Goal: Communication & Community: Ask a question

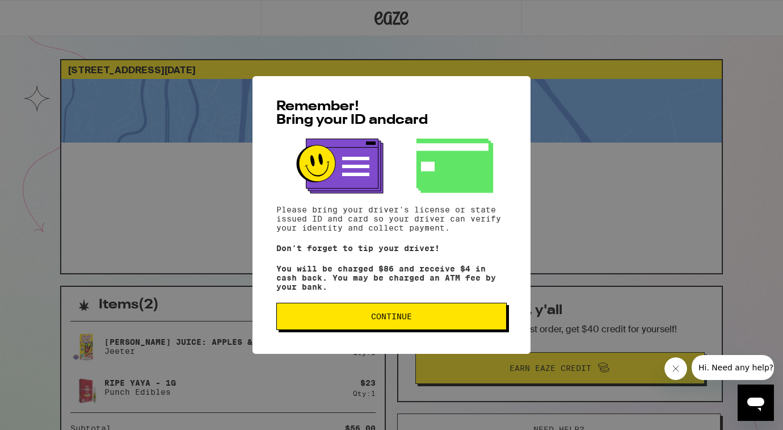
click at [385, 320] on span "Continue" at bounding box center [391, 316] width 41 height 8
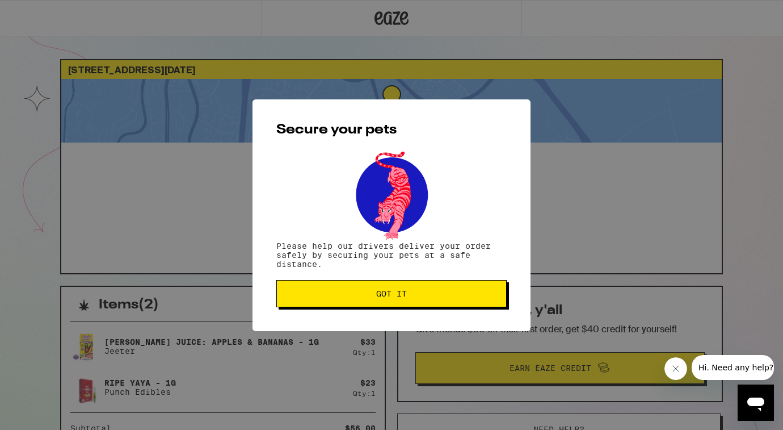
click at [411, 296] on span "Got it" at bounding box center [391, 293] width 211 height 8
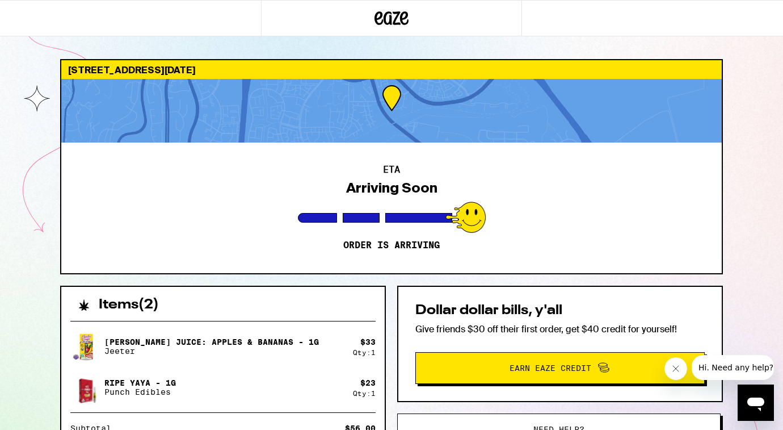
click at [532, 215] on div "ETA Arriving Soon Order is arriving" at bounding box center [391, 207] width 661 height 131
click at [759, 394] on icon "Open messaging window" at bounding box center [756, 402] width 20 height 20
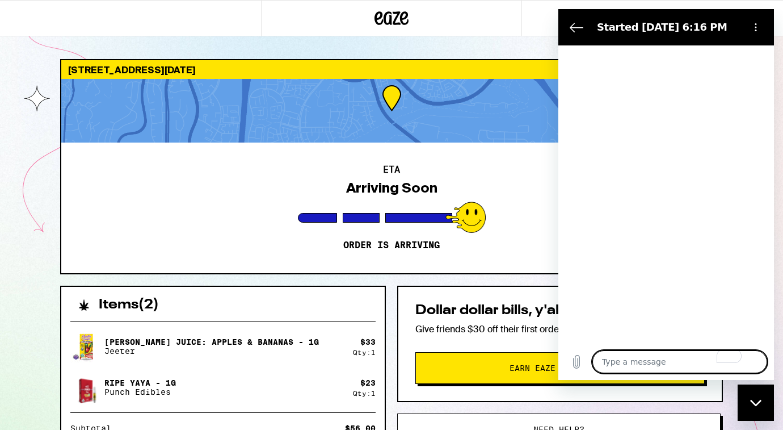
type textarea "x"
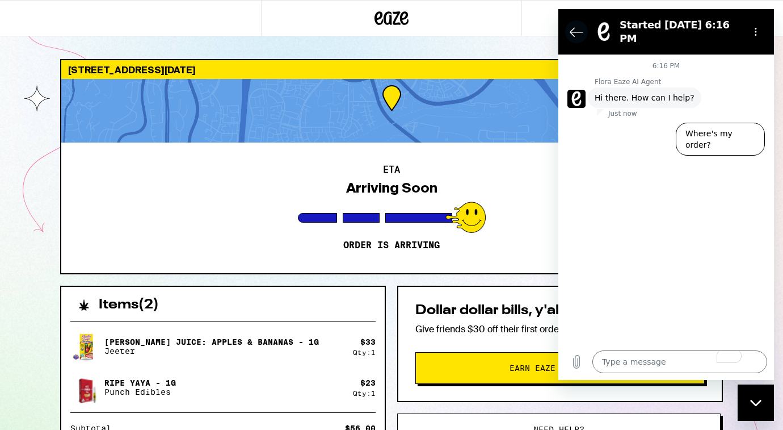
click at [576, 30] on icon "Back to the conversation list" at bounding box center [577, 32] width 14 height 14
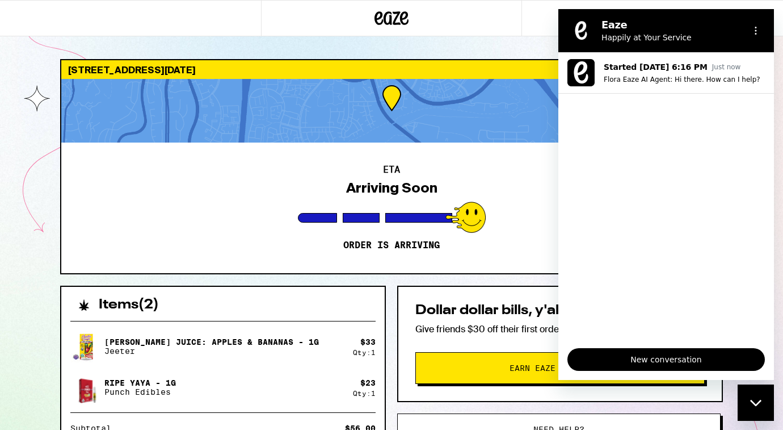
click at [295, 245] on div "ETA Arriving Soon Order is arriving" at bounding box center [391, 207] width 661 height 131
click at [760, 33] on icon "Options menu" at bounding box center [755, 30] width 9 height 9
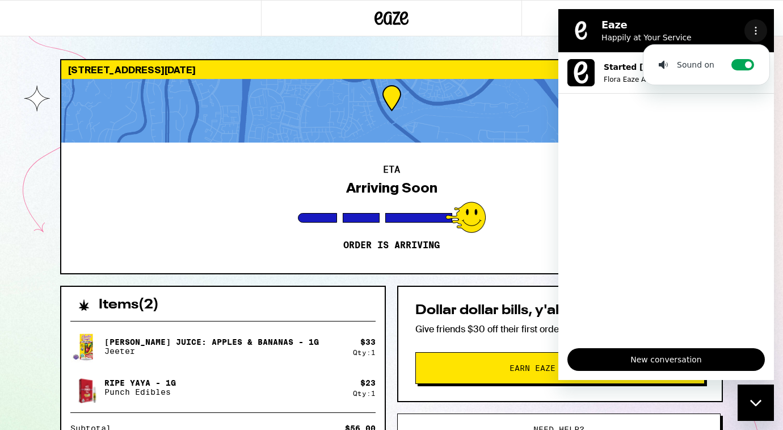
click at [760, 33] on icon "Options menu" at bounding box center [755, 30] width 9 height 9
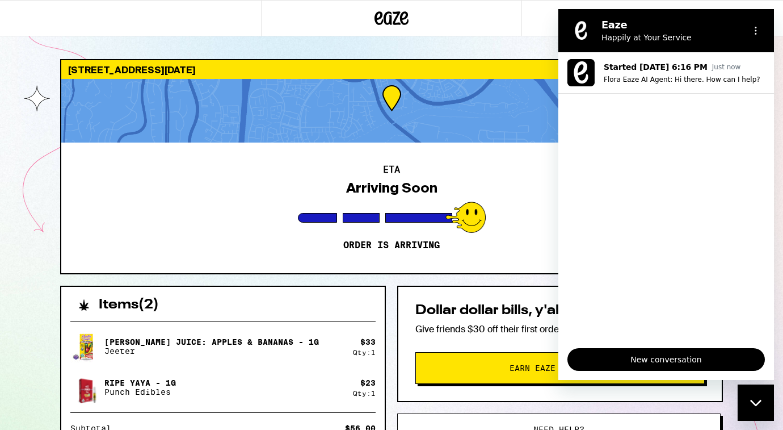
click at [182, 185] on div "ETA Arriving Soon Order is arriving" at bounding box center [391, 207] width 661 height 131
click at [755, 33] on circle "Options menu" at bounding box center [756, 34] width 2 height 2
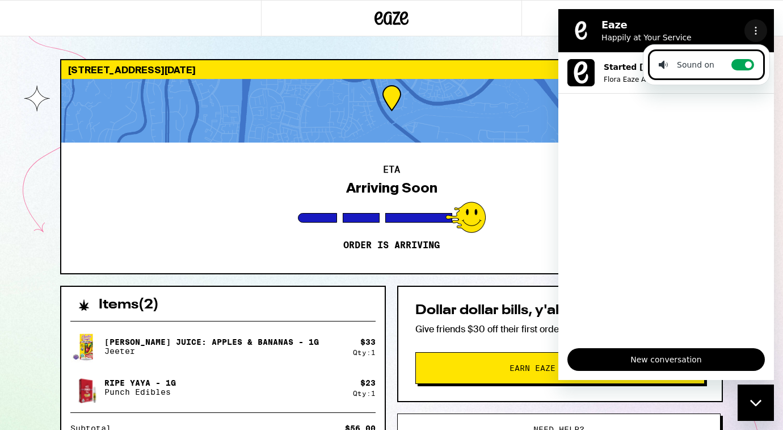
click at [759, 26] on button "Options menu" at bounding box center [756, 30] width 23 height 23
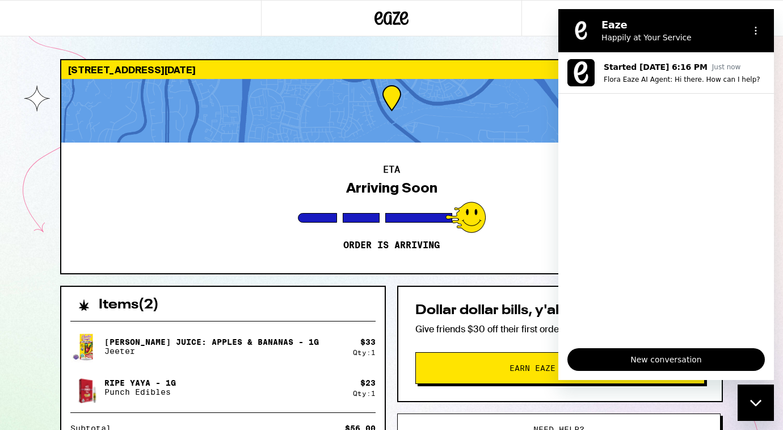
click at [771, 411] on div "Close messaging window" at bounding box center [756, 402] width 34 height 34
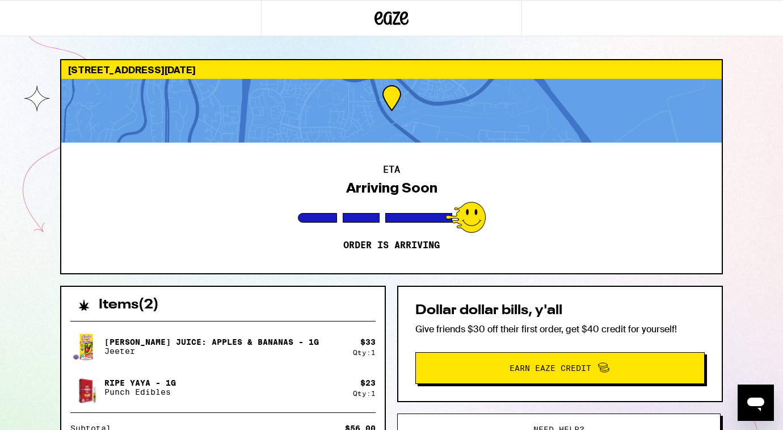
click at [558, 323] on p "Give friends $30 off their first order, get $40 credit for yourself!" at bounding box center [559, 329] width 289 height 12
click at [545, 418] on button "Need help?" at bounding box center [559, 429] width 324 height 32
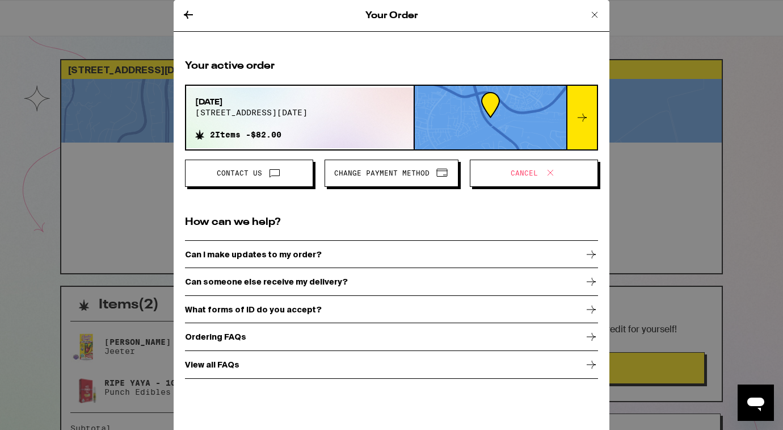
click at [261, 183] on button "Contact Us" at bounding box center [249, 172] width 128 height 27
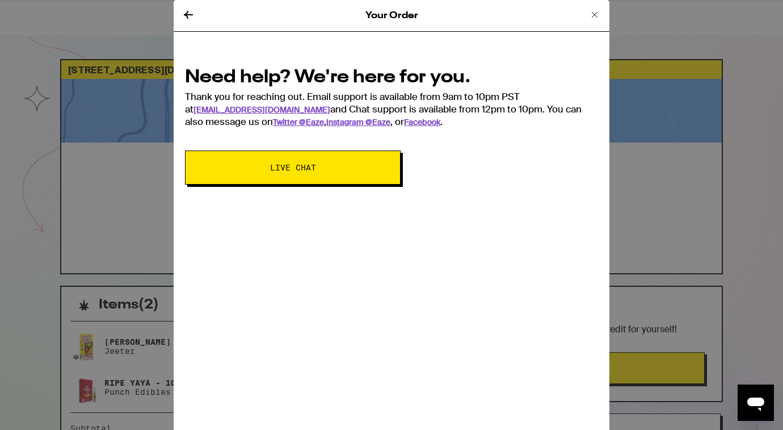
click at [191, 12] on icon at bounding box center [189, 15] width 14 height 14
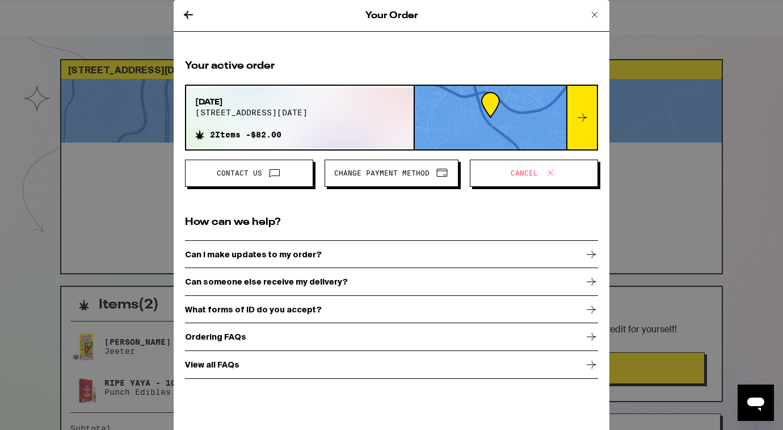
click at [754, 406] on icon "Open messaging window" at bounding box center [756, 402] width 20 height 20
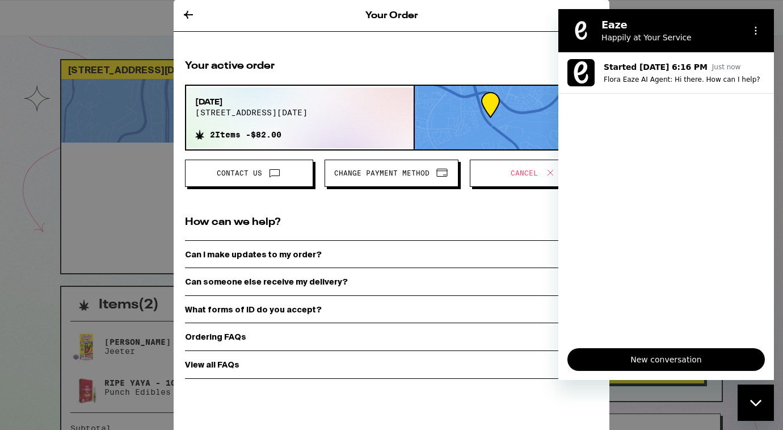
click at [652, 355] on span "New conversation" at bounding box center [666, 359] width 178 height 14
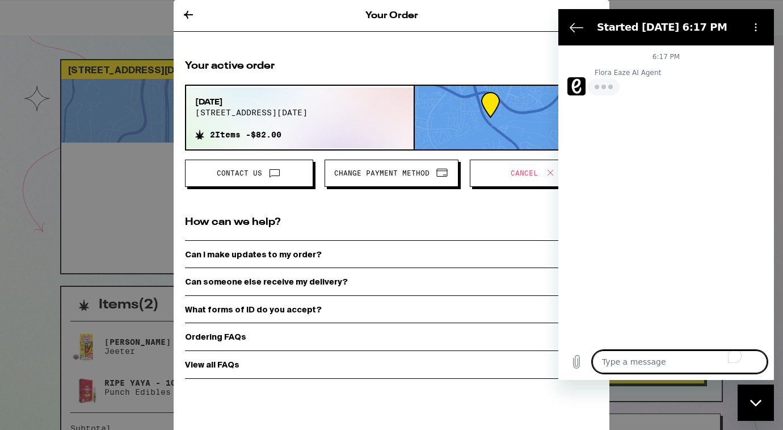
type textarea "g"
type textarea "x"
type textarea "gi"
type textarea "x"
type textarea "giv"
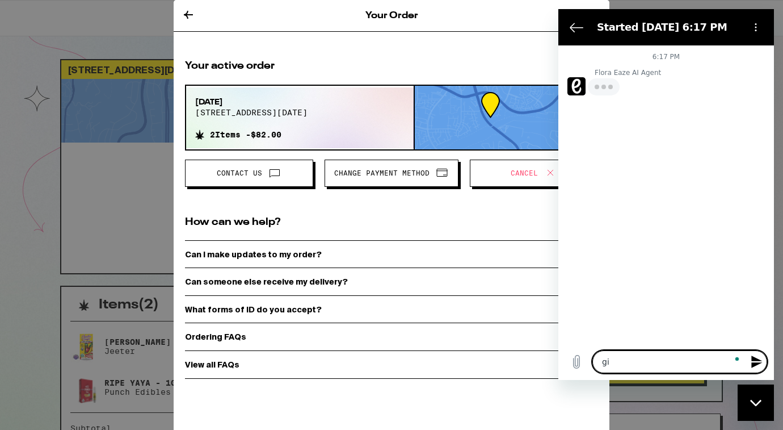
type textarea "x"
type textarea "give"
type textarea "x"
type textarea "give"
type textarea "x"
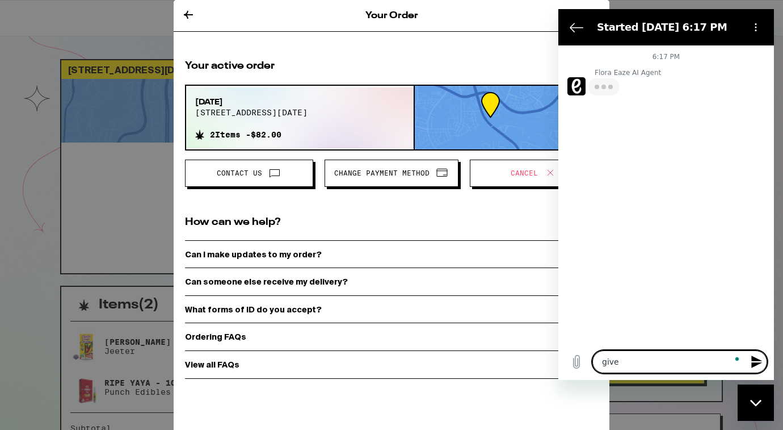
type textarea "give m"
type textarea "x"
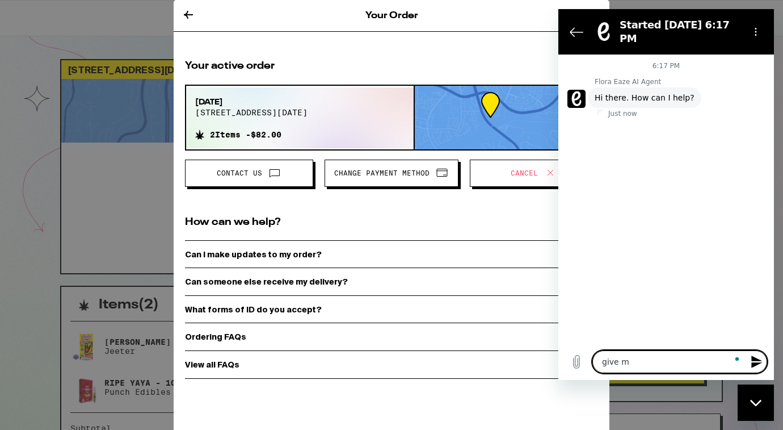
type textarea "give me"
type textarea "x"
type textarea "give me"
type textarea "x"
type textarea "give me t"
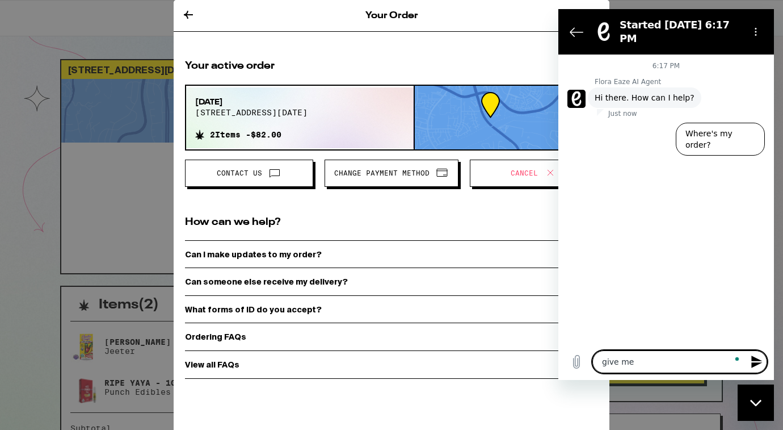
type textarea "x"
type textarea "give me th"
type textarea "x"
type textarea "give me the"
type textarea "x"
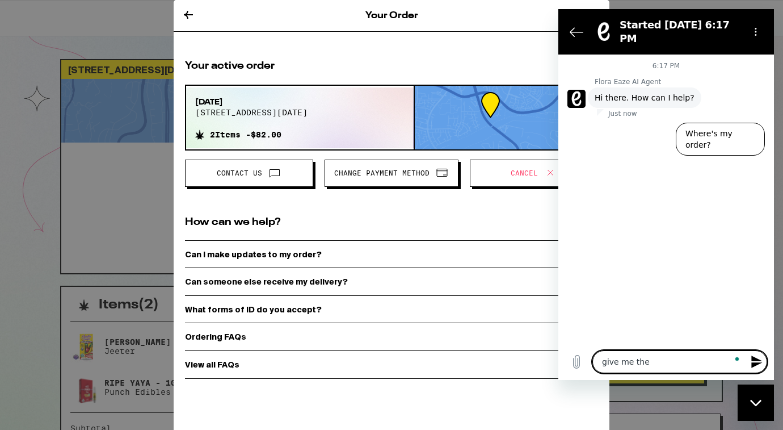
type textarea "give me the"
type textarea "x"
type textarea "give me the s"
type textarea "x"
type textarea "give me the su"
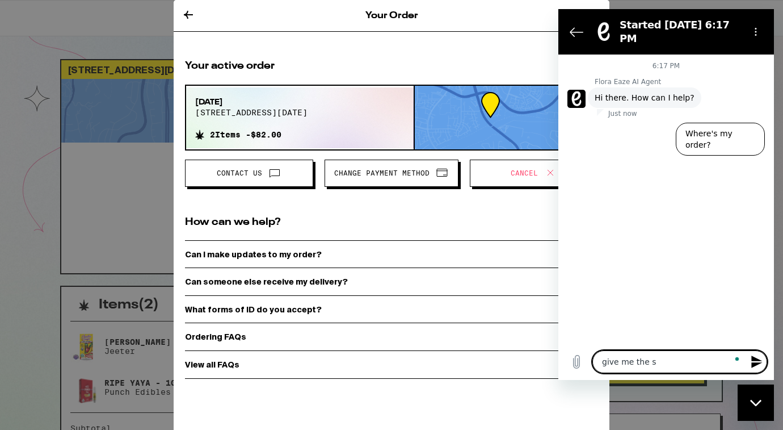
type textarea "x"
type textarea "give me the sup"
type textarea "x"
type textarea "give me the supp"
type textarea "x"
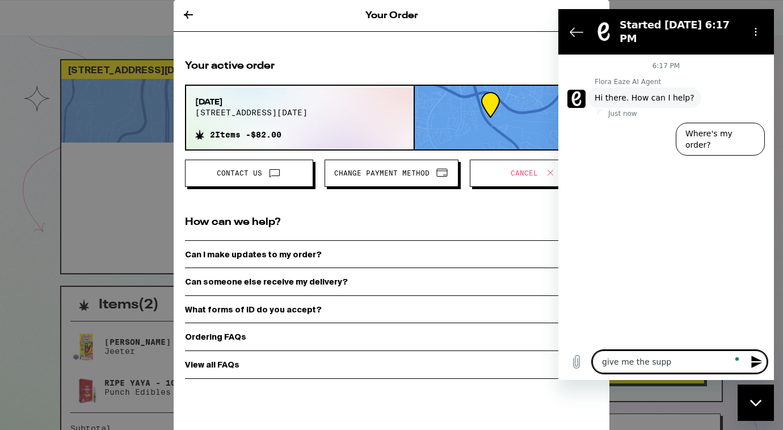
type textarea "give me the suppo"
type textarea "x"
type textarea "give me the suppor"
type textarea "x"
type textarea "give me the support"
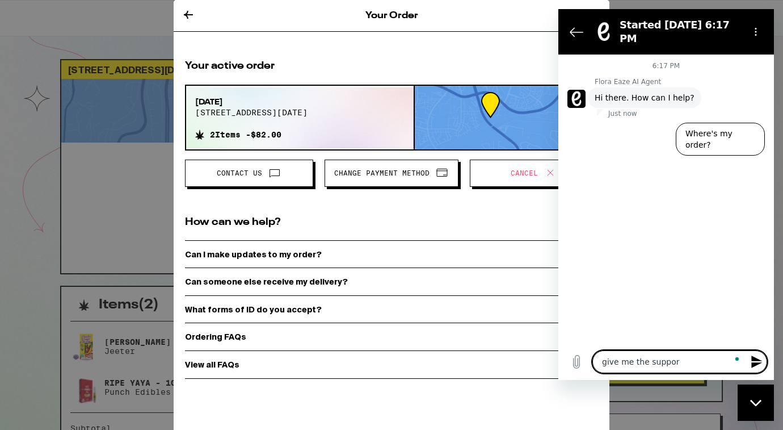
type textarea "x"
type textarea "give me the support"
type textarea "x"
type textarea "give me the support n"
type textarea "x"
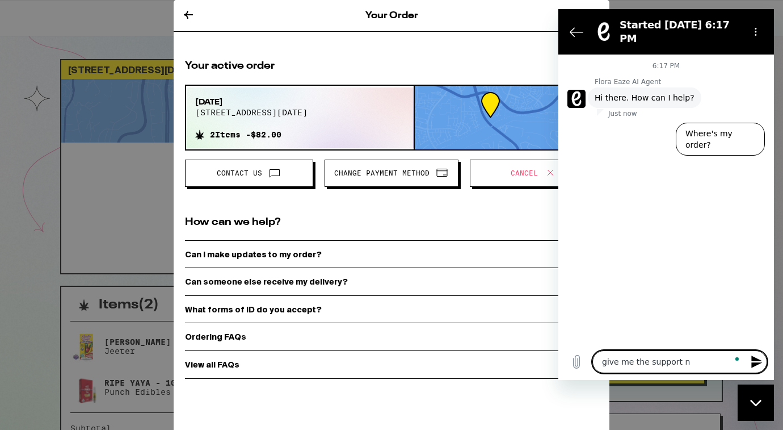
type textarea "give me the support nu"
type textarea "x"
type textarea "give me the support num"
type textarea "x"
type textarea "give me the support numb"
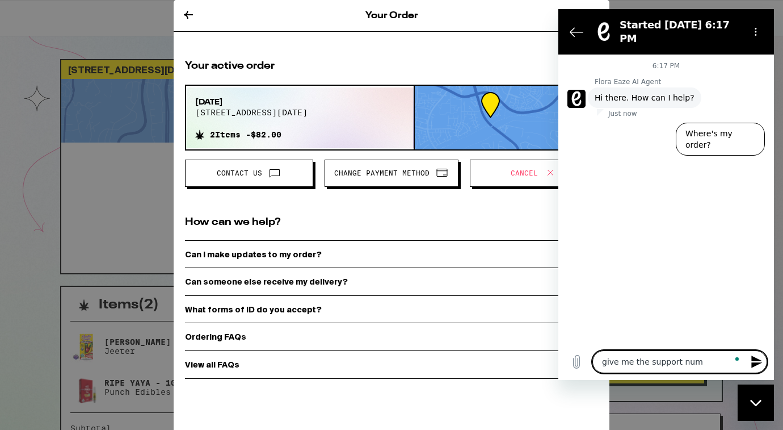
type textarea "x"
type textarea "give me the support numbe"
type textarea "x"
type textarea "give me the support number"
type textarea "x"
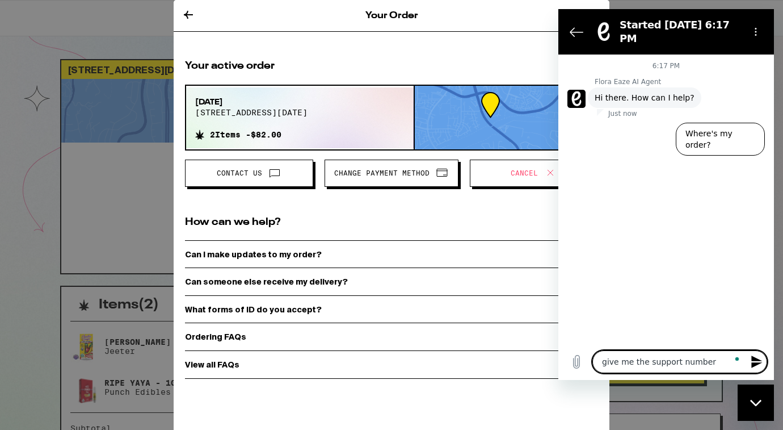
type textarea "give me the support number"
type textarea "x"
type textarea "give me the support number n"
type textarea "x"
type textarea "give me the support number no"
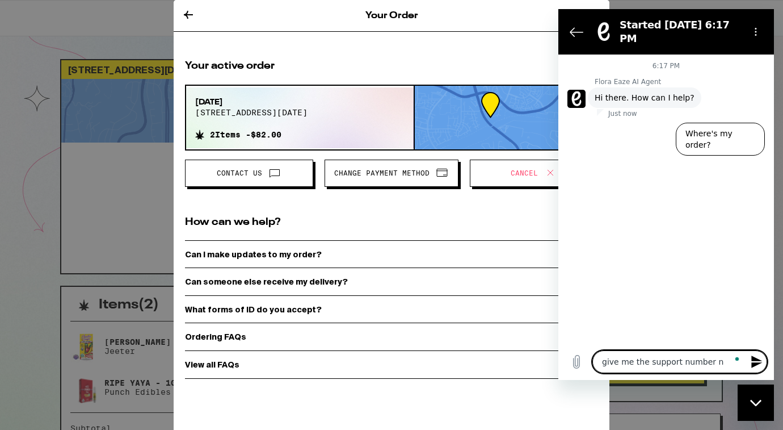
type textarea "x"
type textarea "give me the support number now"
type textarea "x"
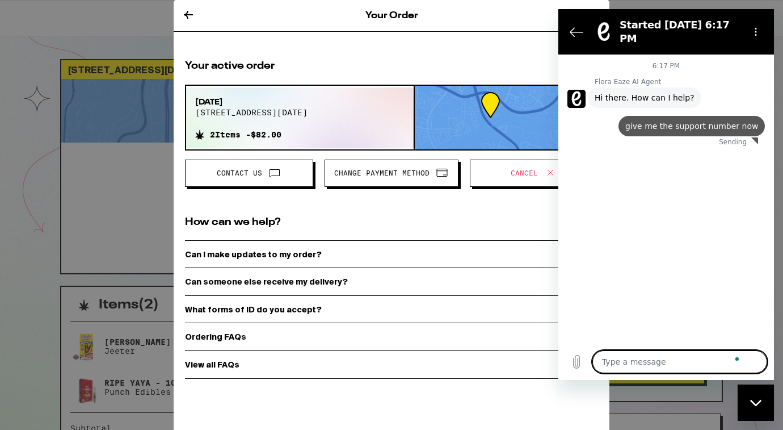
type textarea "x"
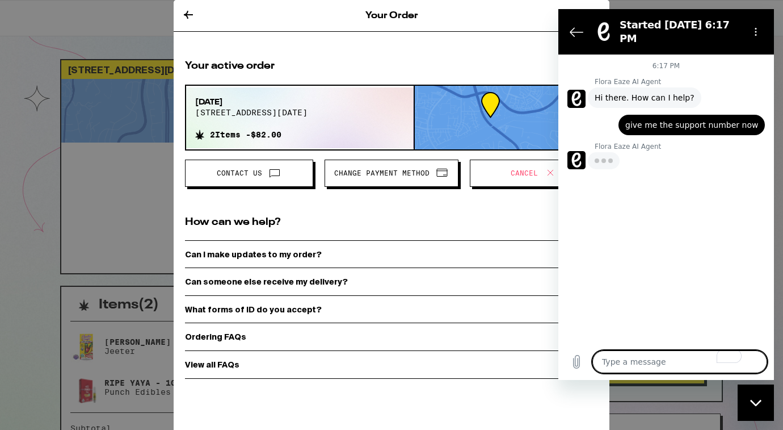
type textarea "i"
type textarea "x"
type textarea "I"
type textarea "x"
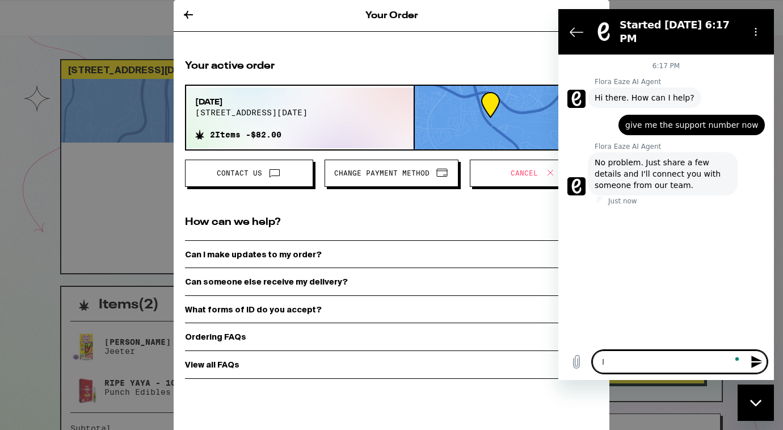
type textarea "I p"
type textarea "x"
type textarea "I pa"
type textarea "x"
type textarea "I pai"
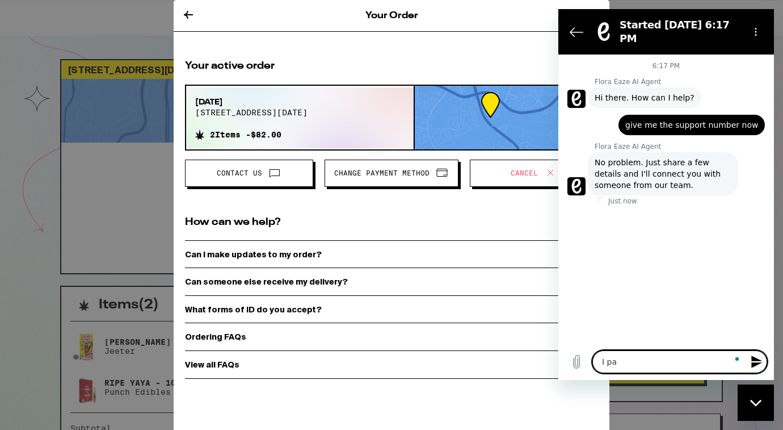
type textarea "x"
type textarea "I paid"
type textarea "x"
type textarea "I paid"
type textarea "x"
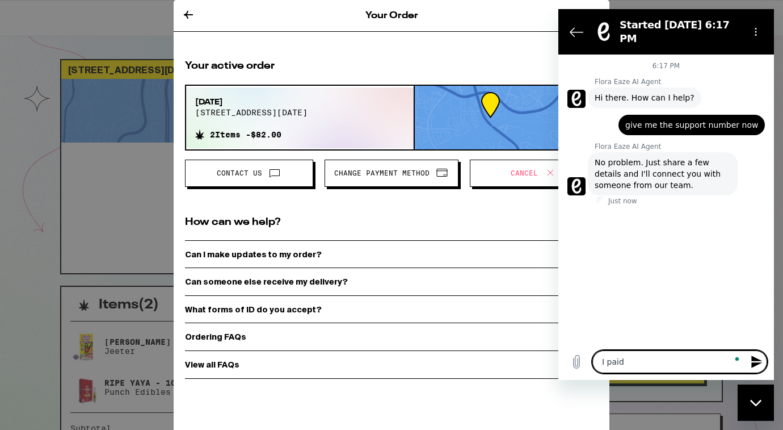
type textarea "I paid f"
type textarea "x"
type textarea "I paid f"
type textarea "x"
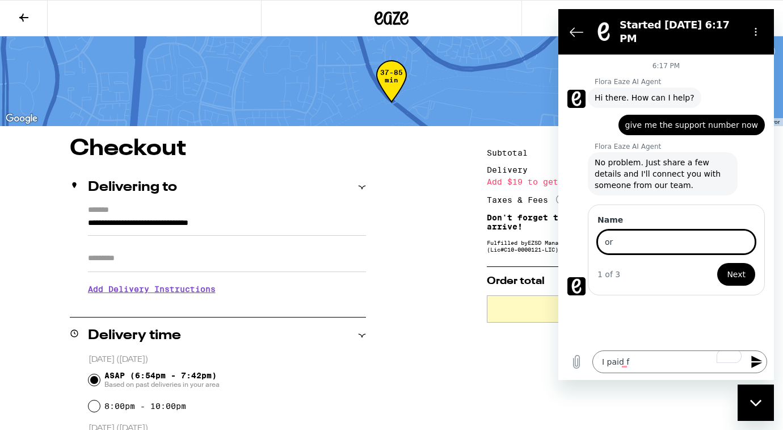
type input "o"
type input "Isabel"
click at [717, 263] on button "Next" at bounding box center [736, 274] width 38 height 23
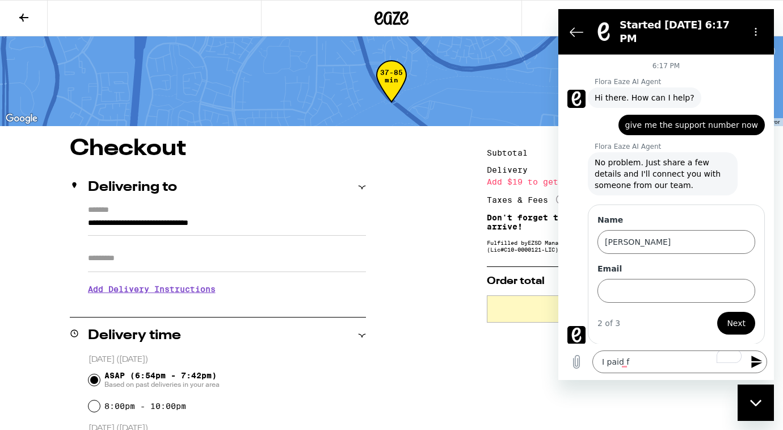
click at [740, 316] on span "Next" at bounding box center [736, 323] width 19 height 14
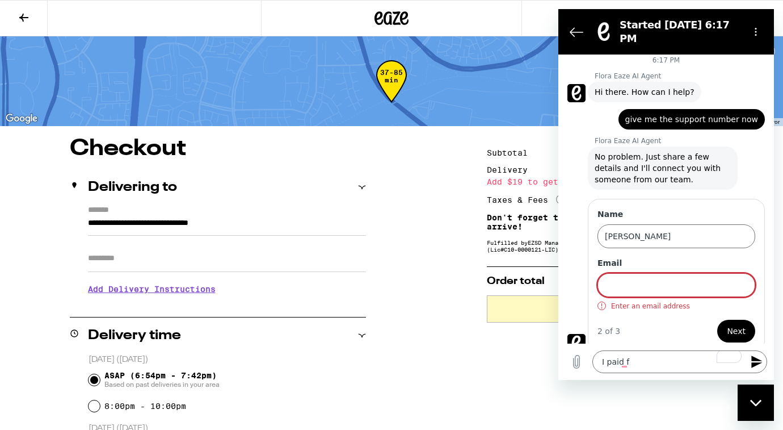
click at [642, 348] on div "Type a message I paid f x" at bounding box center [666, 361] width 216 height 36
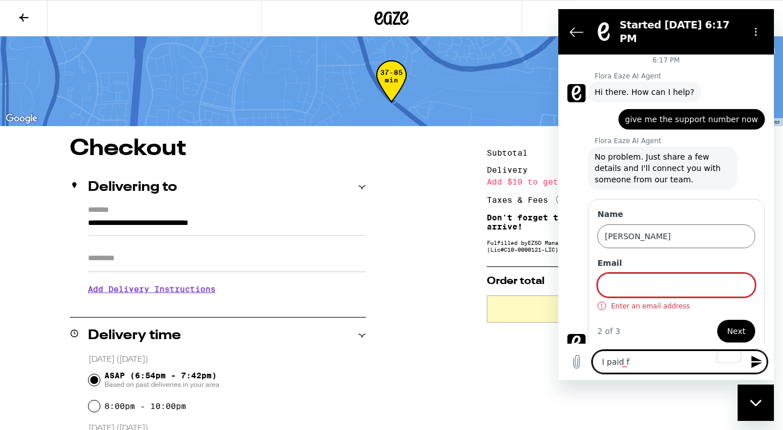
drag, startPoint x: 645, startPoint y: 364, endPoint x: 518, endPoint y: 368, distance: 126.6
click at [558, 368] on html "Started Sep 21 at 6:17 PM 6:17 PM Flora Eaze AI Agent Flora Eaze AI Agent says:…" at bounding box center [666, 194] width 216 height 371
type textarea "I paid"
type textarea "x"
type textarea "I paid"
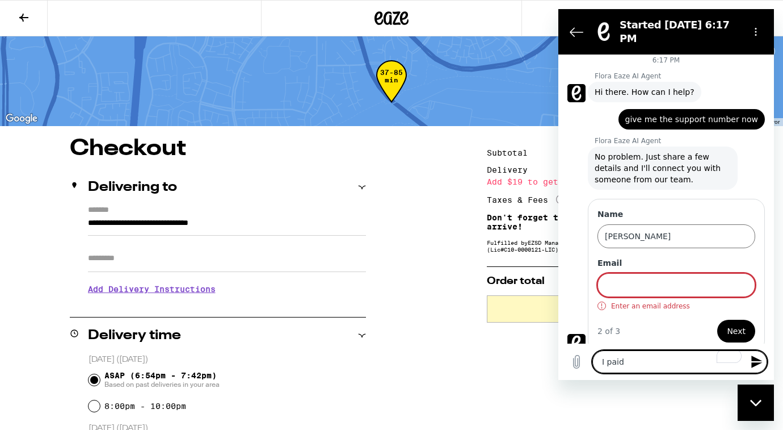
type textarea "x"
type textarea "I pai"
type textarea "x"
type textarea "I pa"
type textarea "x"
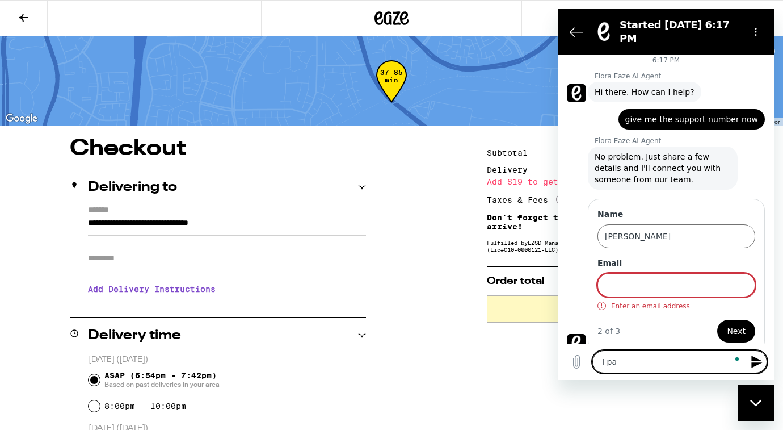
type textarea "I p"
type textarea "x"
type textarea "I"
type textarea "x"
type textarea "I"
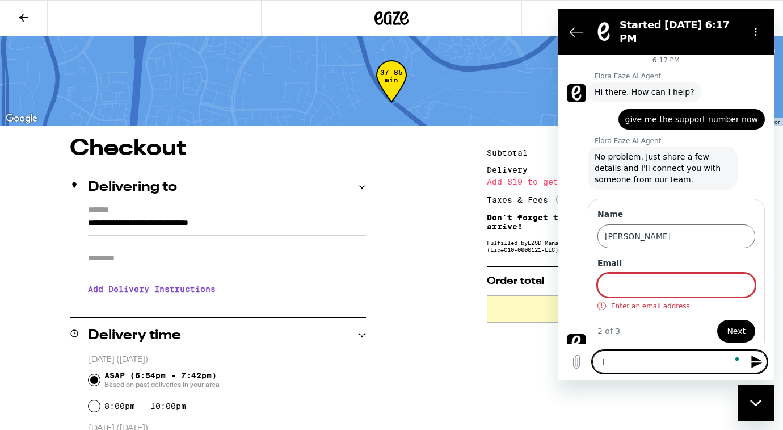
type textarea "x"
type textarea "G"
type textarea "x"
type textarea "GI"
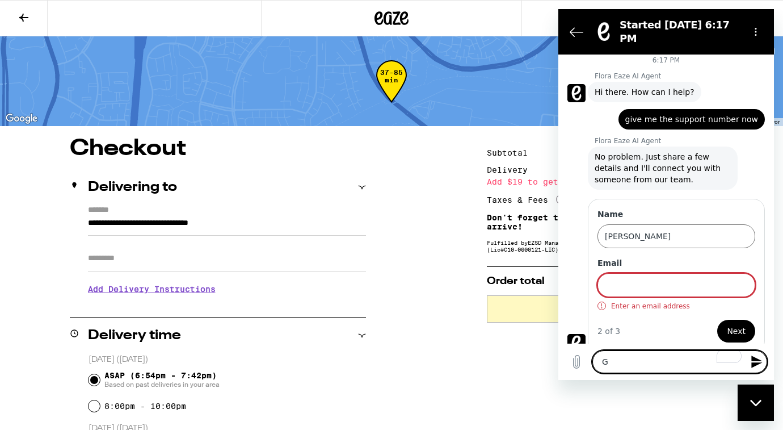
type textarea "x"
type textarea "GIV"
type textarea "x"
type textarea "GIVE"
type textarea "x"
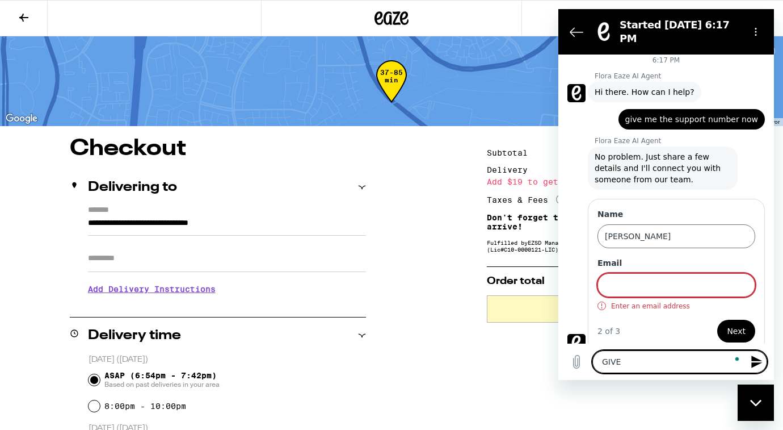
type textarea "GIVE"
type textarea "x"
type textarea "GIVE M"
type textarea "x"
type textarea "GIVE ME"
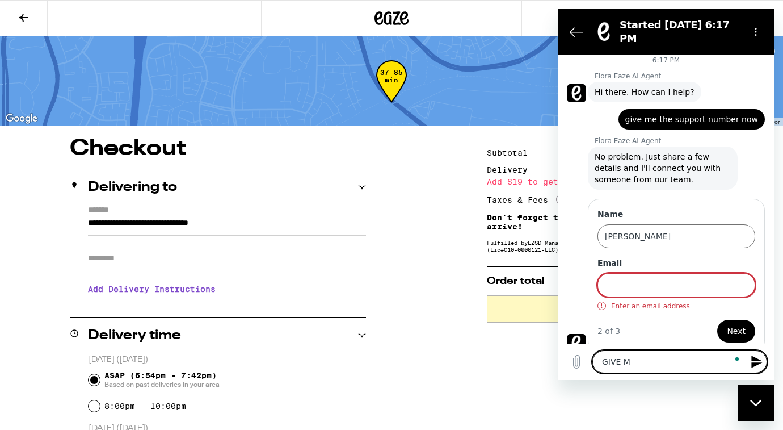
type textarea "x"
type textarea "GIVE ME"
type textarea "x"
type textarea "GIVE ME T"
type textarea "x"
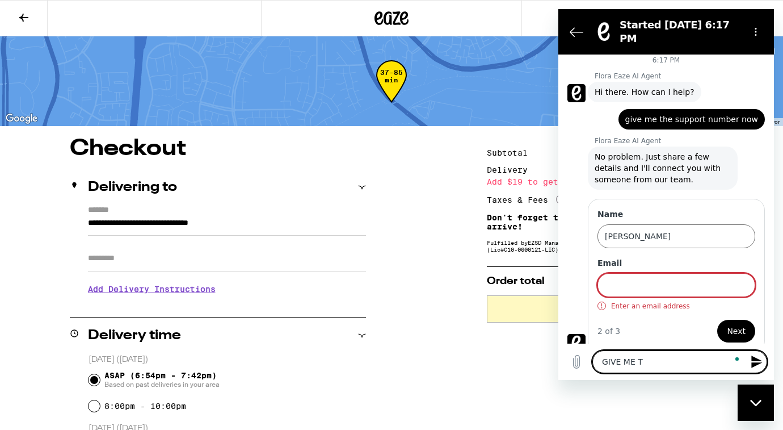
type textarea "GIVE ME TH"
type textarea "x"
type textarea "GIVE ME THE"
type textarea "x"
type textarea "GIVE ME THE"
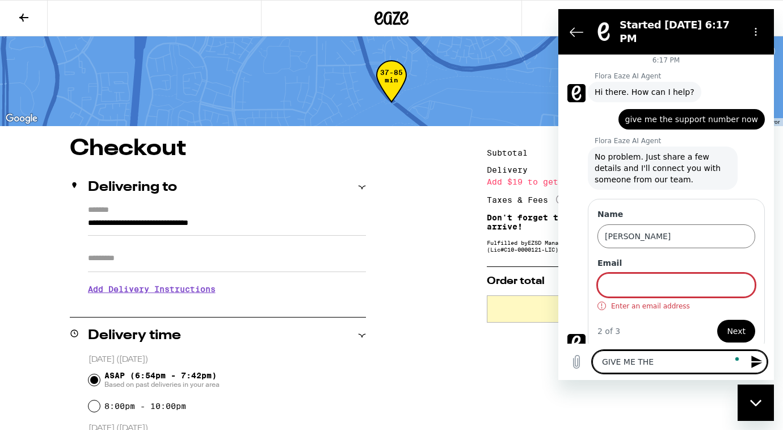
type textarea "x"
type textarea "GIVE ME THE P"
type textarea "x"
type textarea "GIVE ME THE PH"
type textarea "x"
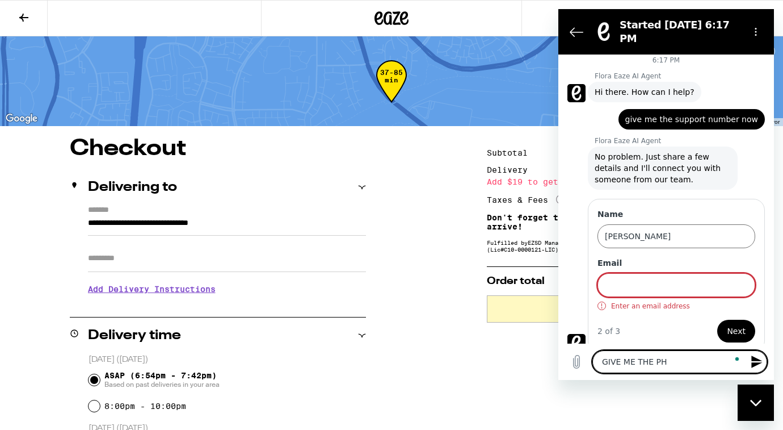
type textarea "GIVE ME THE PHO"
type textarea "x"
type textarea "GIVE ME THE PHON"
type textarea "x"
type textarea "GIVE ME THE PHONE"
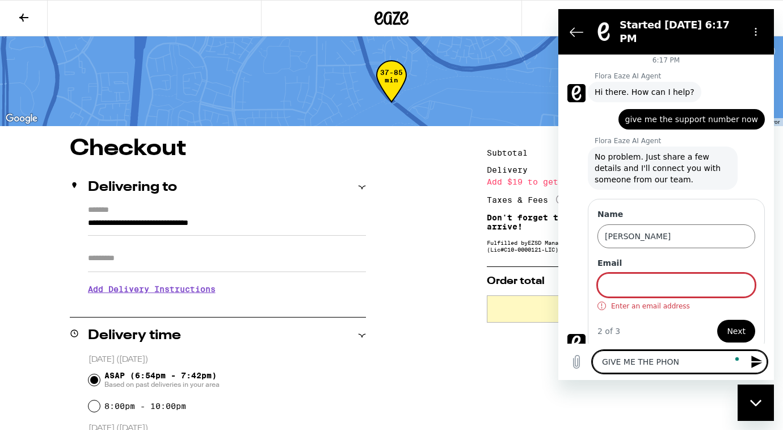
type textarea "x"
type textarea "GIVE ME THE PHONE"
type textarea "x"
type textarea "GIVE ME THE PHONE N"
type textarea "x"
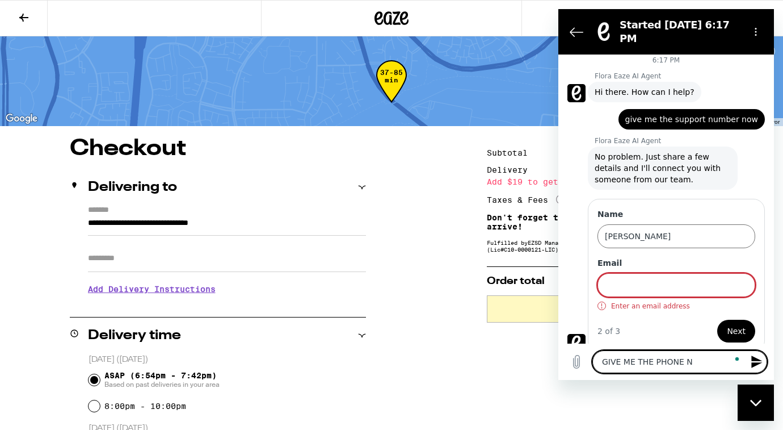
type textarea "GIVE ME THE PHONE NU"
type textarea "x"
type textarea "GIVE ME THE PHONE NUM"
type textarea "x"
type textarea "GIVE ME THE PHONE NUMB"
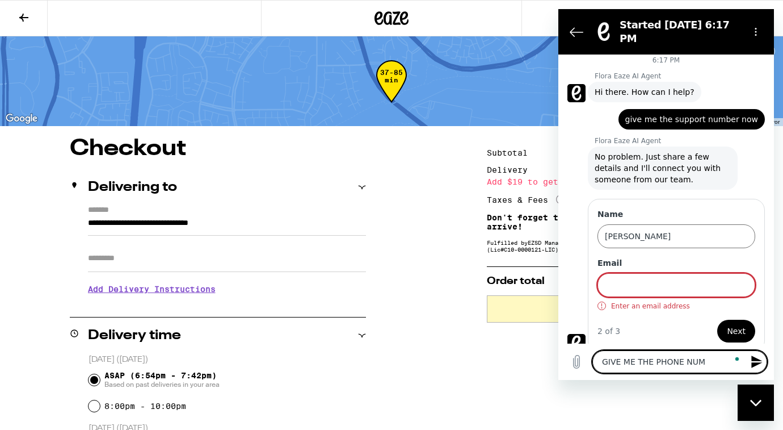
type textarea "x"
type textarea "GIVE ME THE PHONE NUMBE"
type textarea "x"
type textarea "GIVE ME THE PHONE NUMBER"
type textarea "x"
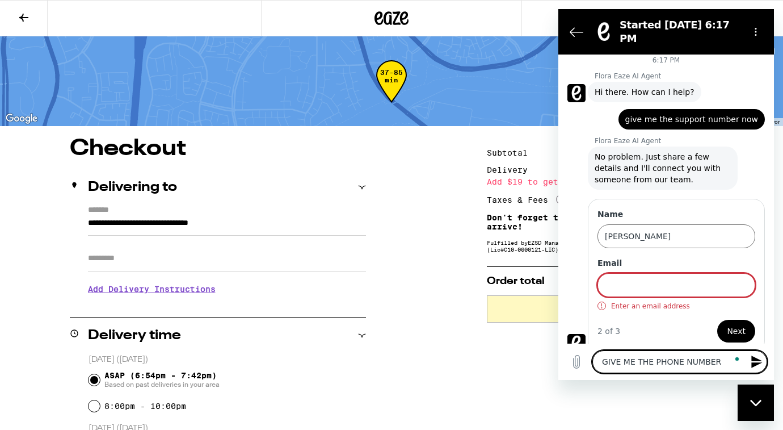
type textarea "GIVE ME THE PHONE NUMBER'"
type textarea "x"
type textarea "GIVE ME THE PHONE NUMBER"
type textarea "x"
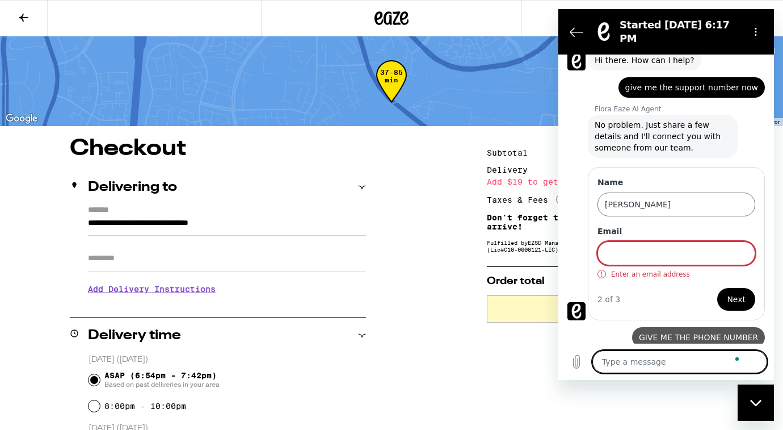
type textarea "x"
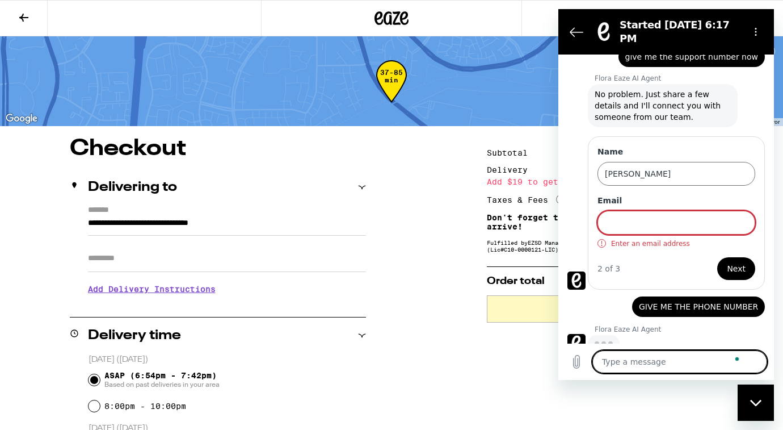
scroll to position [67, 0]
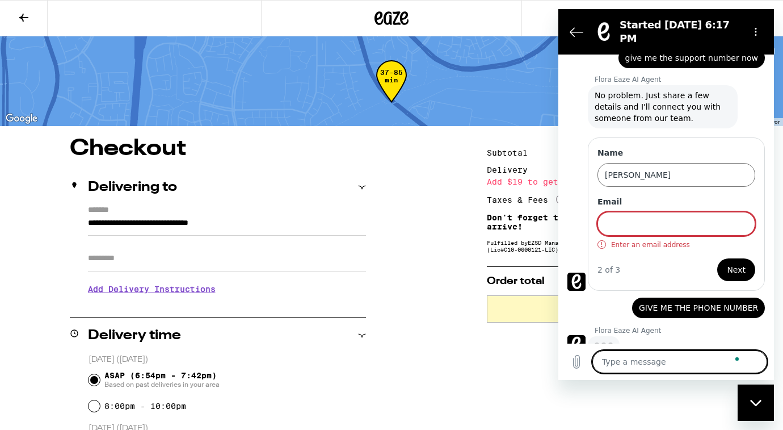
type textarea "U"
type textarea "x"
type textarea "UO"
type textarea "x"
type textarea "U"
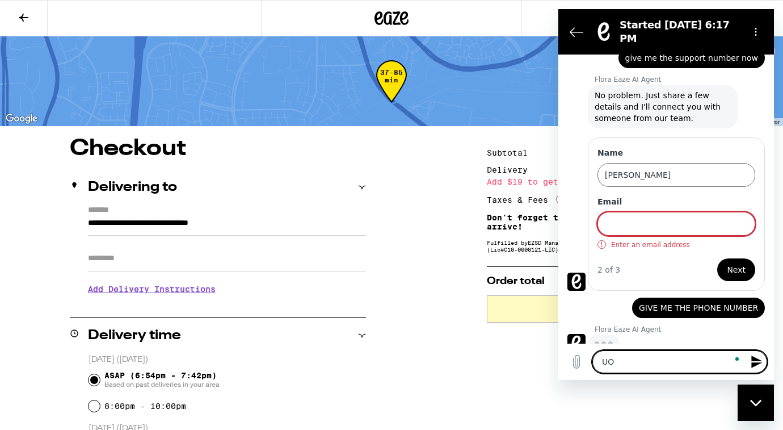
type textarea "x"
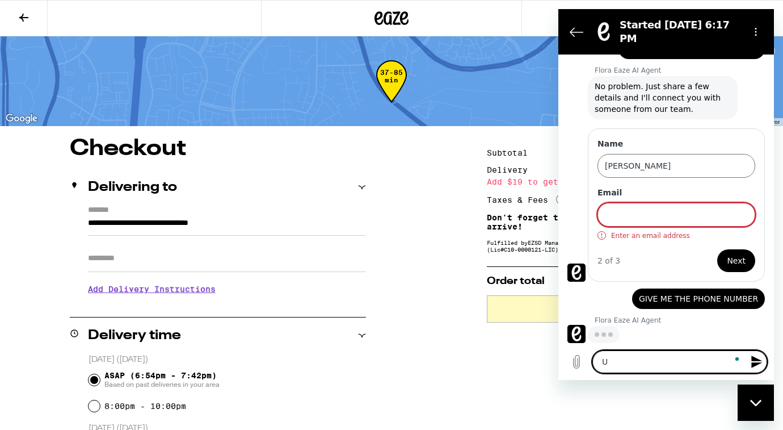
type textarea "x"
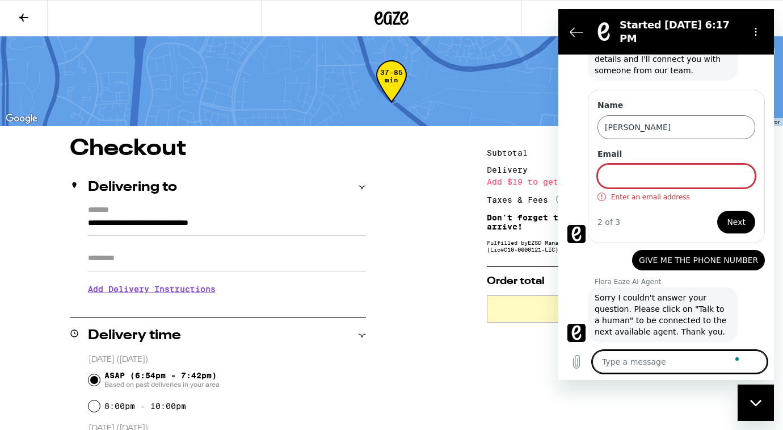
scroll to position [117, 0]
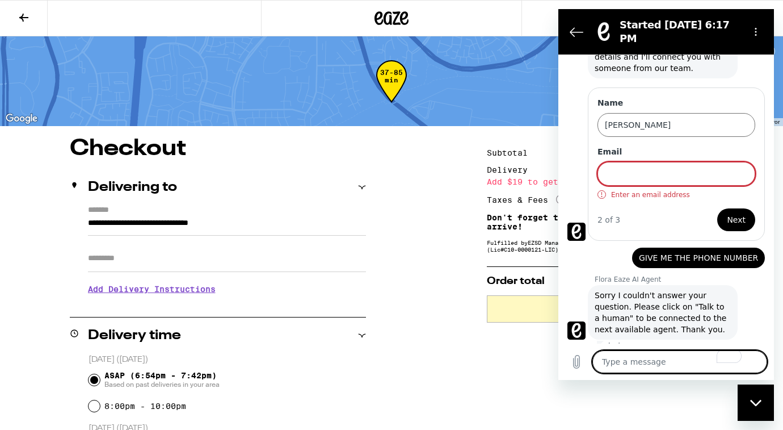
type textarea "t"
type textarea "x"
type textarea "ta"
type textarea "x"
type textarea "tal"
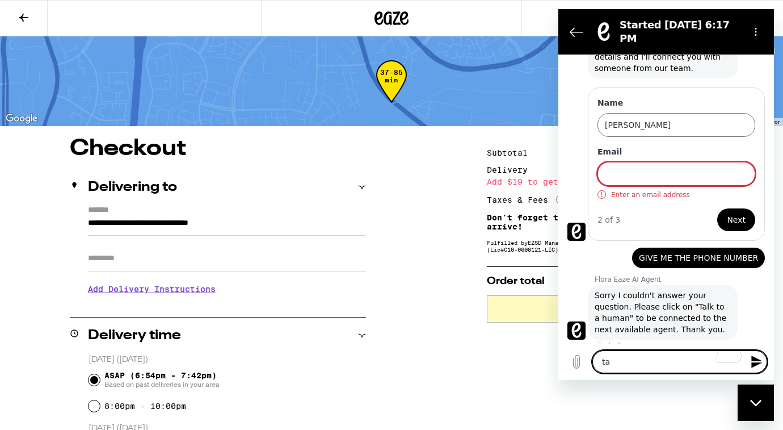
type textarea "x"
type textarea "talk"
type textarea "x"
type textarea "talk"
type textarea "x"
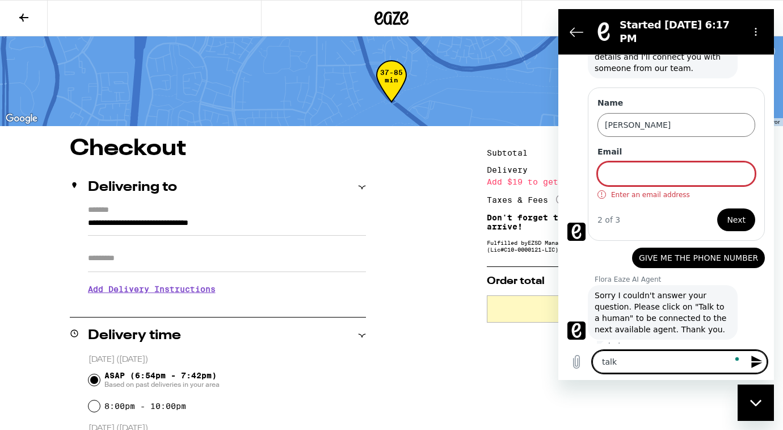
type textarea "talk y"
type textarea "x"
type textarea "talk yo"
type textarea "x"
type textarea "talk y"
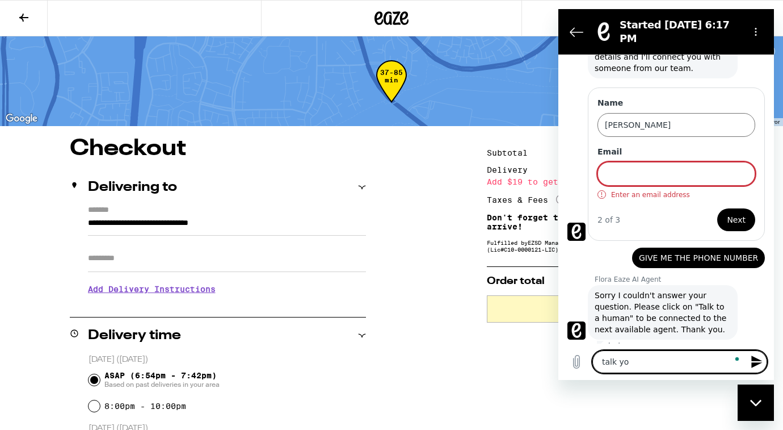
type textarea "x"
type textarea "talk"
type textarea "x"
type textarea "talk t"
type textarea "x"
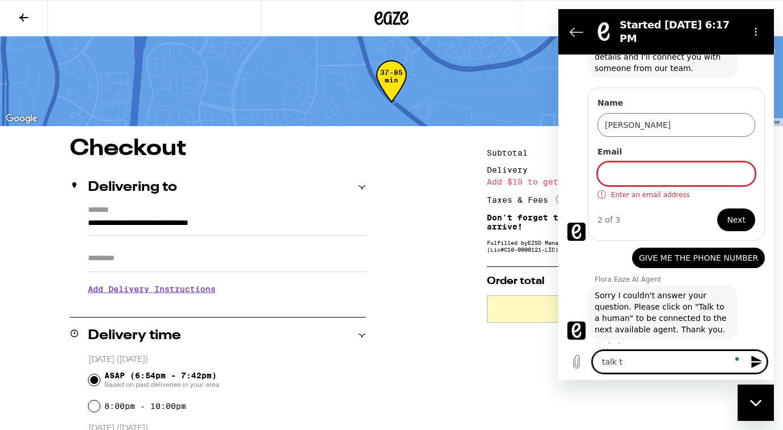
type textarea "talk to"
type textarea "x"
type textarea "talk to"
type textarea "x"
type textarea "talk to a"
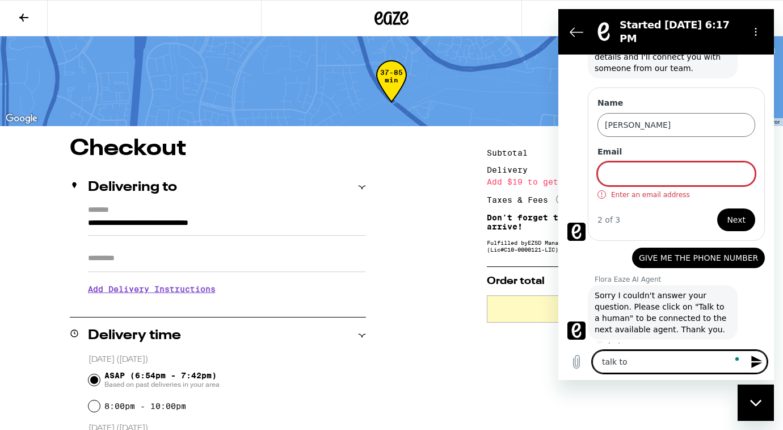
type textarea "x"
type textarea "talk to a"
type textarea "x"
type textarea "talk to a h"
type textarea "x"
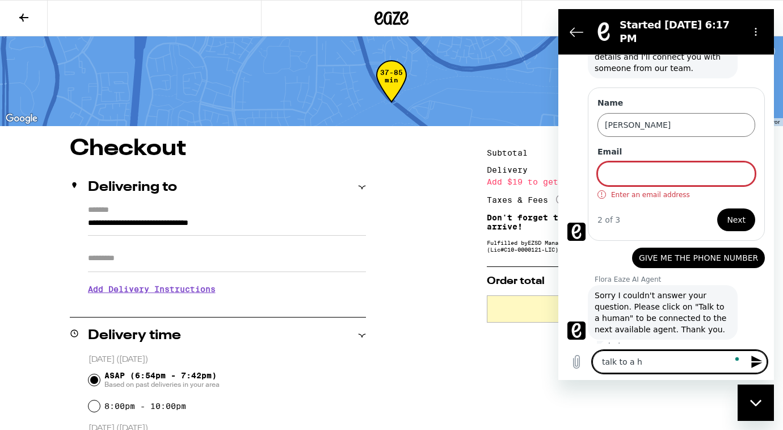
type textarea "talk to a hu"
type textarea "x"
type textarea "talk to a hum"
type textarea "x"
type textarea "talk to a huma"
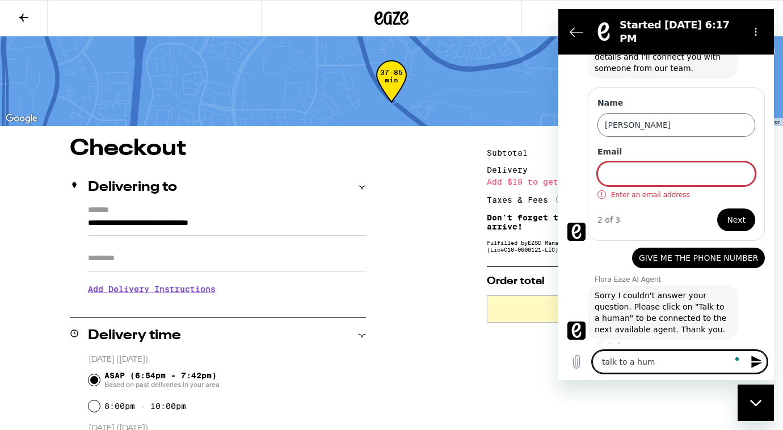
type textarea "x"
type textarea "talk to a human"
type textarea "x"
type textarea "talk to a human"
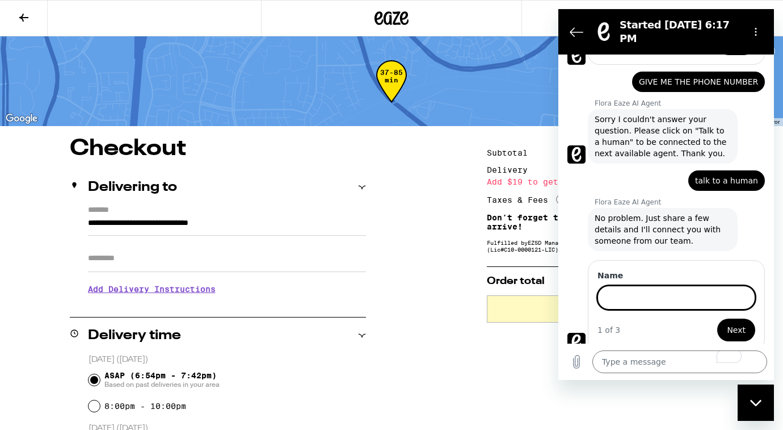
scroll to position [292, 0]
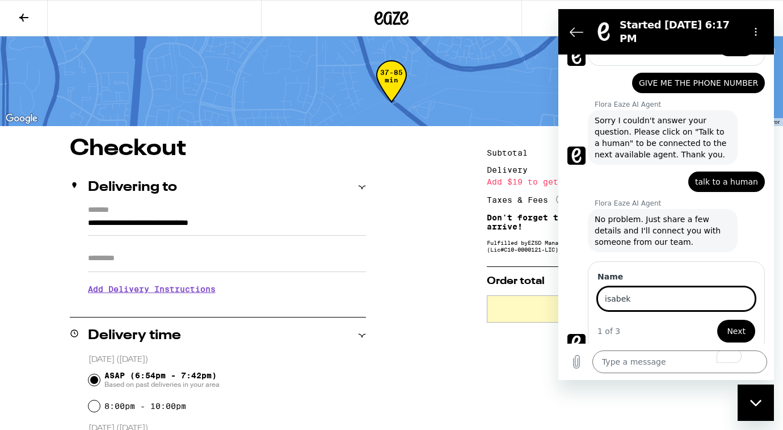
click at [717, 320] on button "Next" at bounding box center [736, 331] width 38 height 23
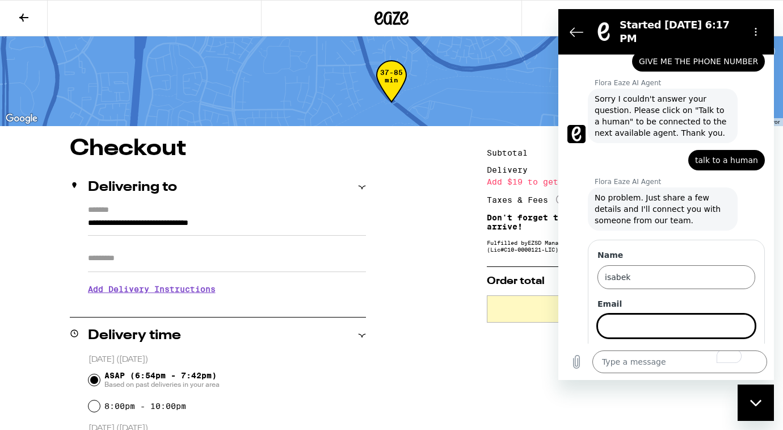
scroll to position [341, 0]
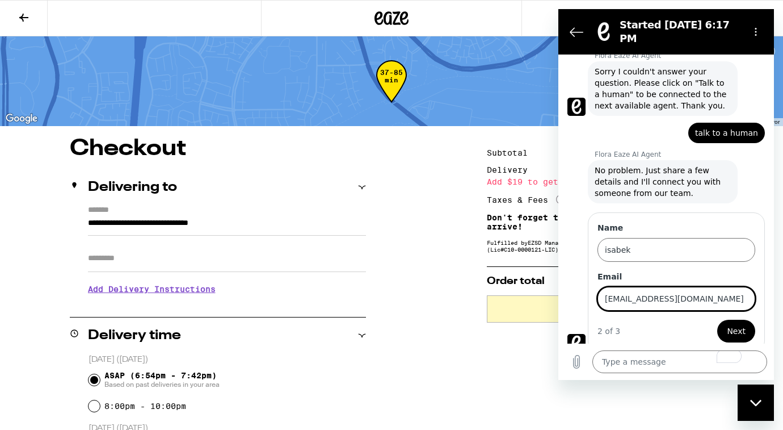
click at [717, 320] on button "Next" at bounding box center [736, 331] width 38 height 23
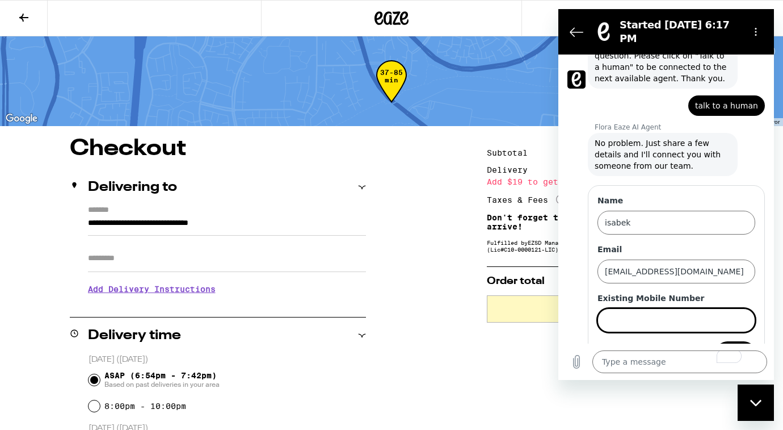
scroll to position [389, 0]
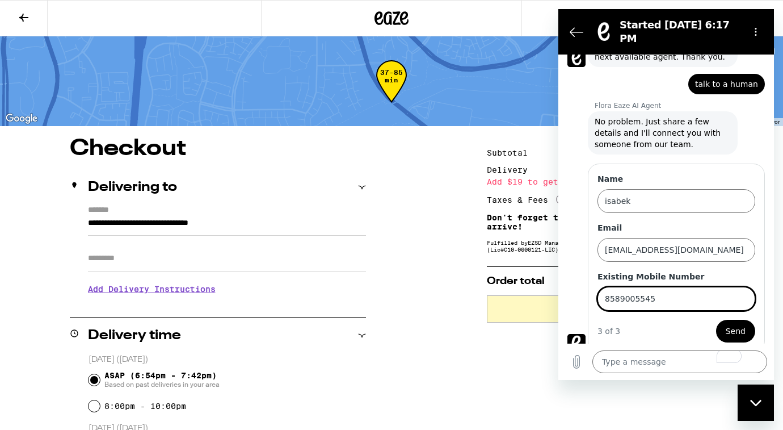
click at [716, 320] on button "Send" at bounding box center [735, 331] width 39 height 23
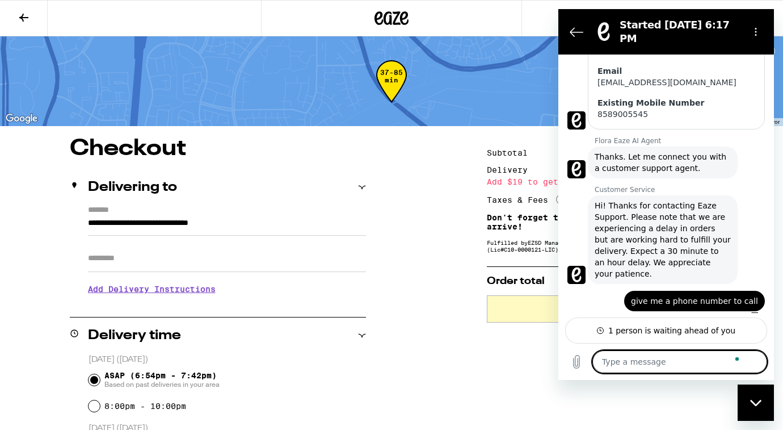
scroll to position [540, 0]
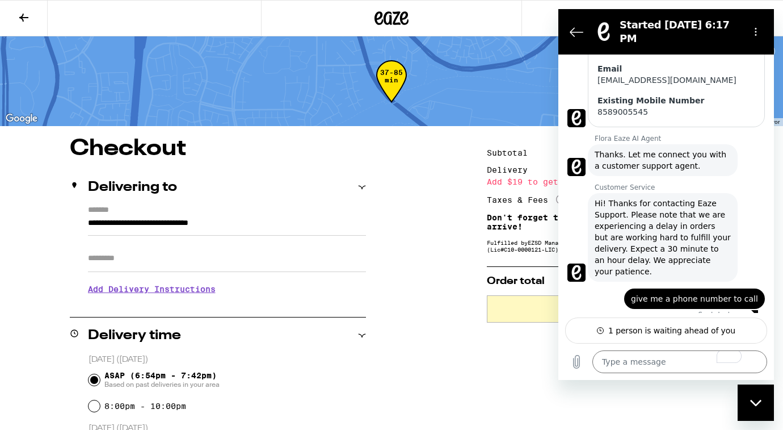
scroll to position [549, 0]
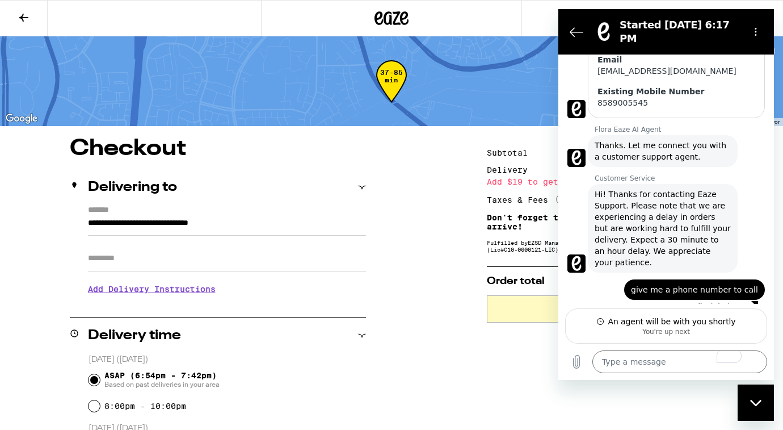
click at [633, 349] on div "Type a message x" at bounding box center [666, 361] width 216 height 36
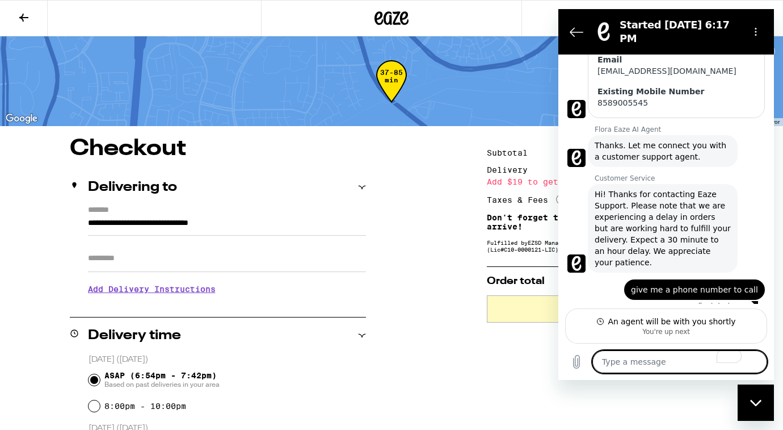
click at [633, 357] on textarea "To enrich screen reader interactions, please activate Accessibility in Grammarl…" at bounding box center [680, 361] width 175 height 23
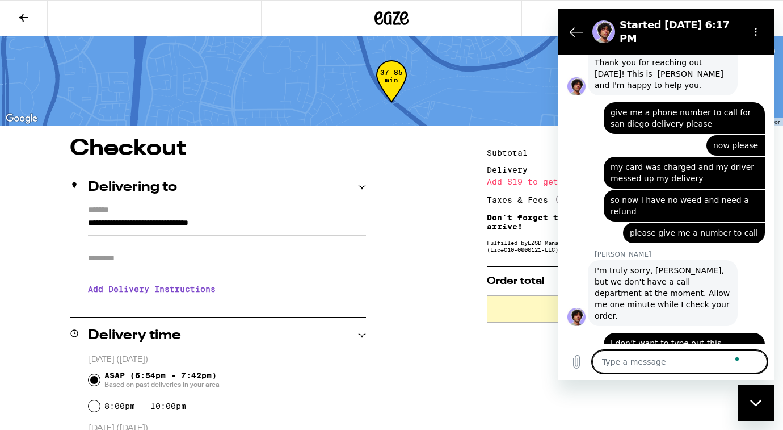
scroll to position [839, 0]
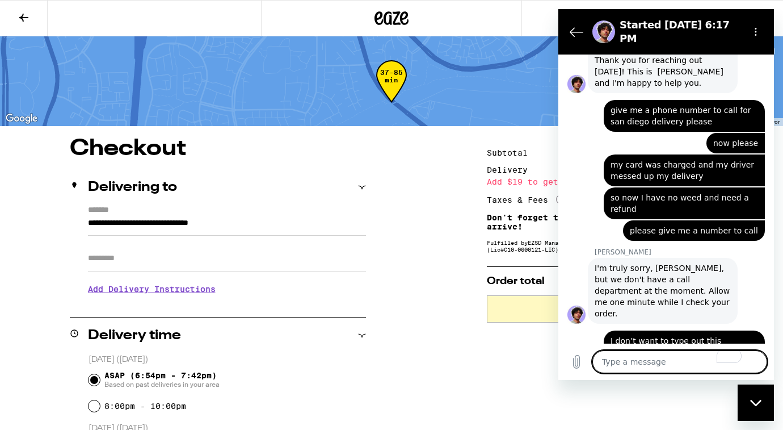
click at [666, 369] on textarea "To enrich screen reader interactions, please activate Accessibility in Grammarl…" at bounding box center [680, 361] width 175 height 23
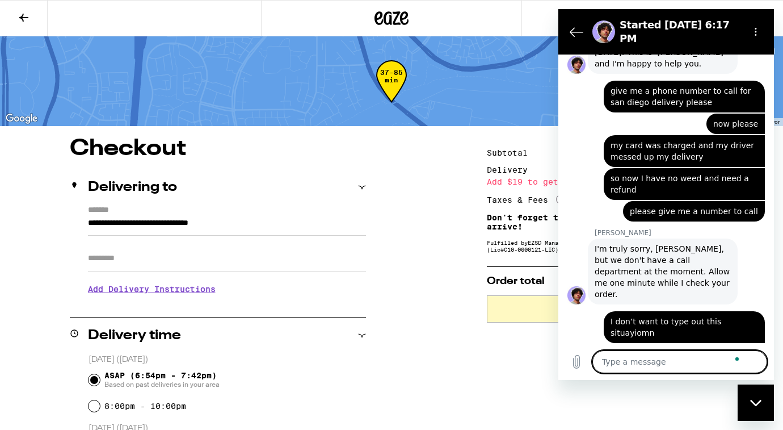
scroll to position [860, 0]
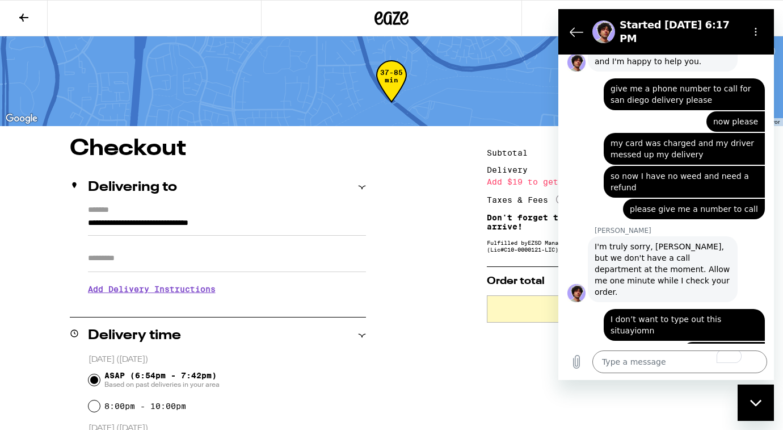
scroll to position [882, 0]
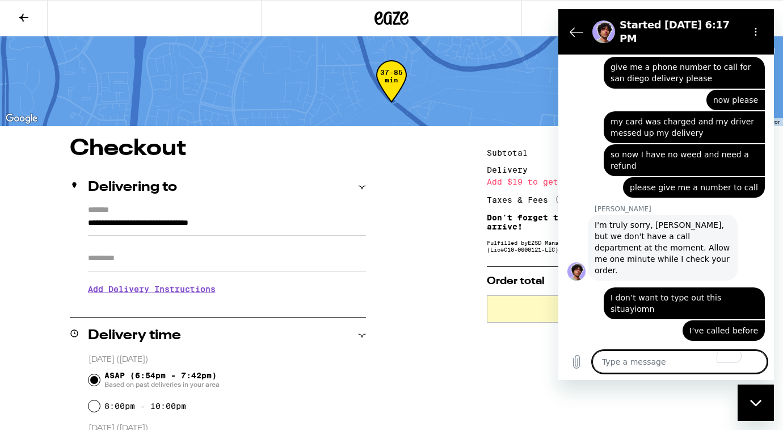
click at [636, 367] on textarea "To enrich screen reader interactions, please activate Accessibility in Grammarl…" at bounding box center [680, 361] width 175 height 23
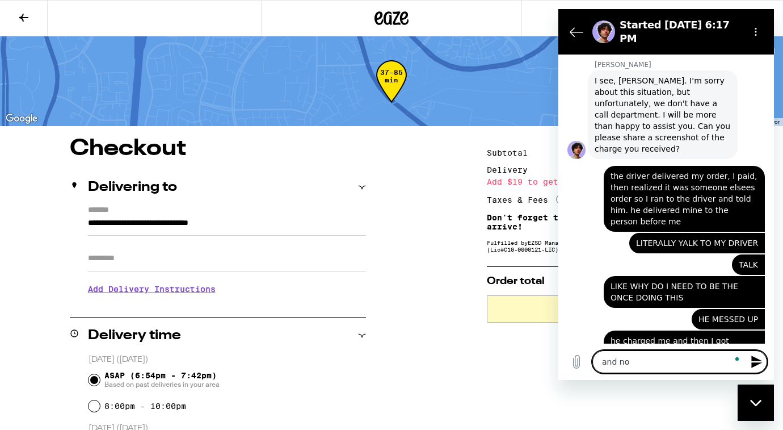
scroll to position [1168, 0]
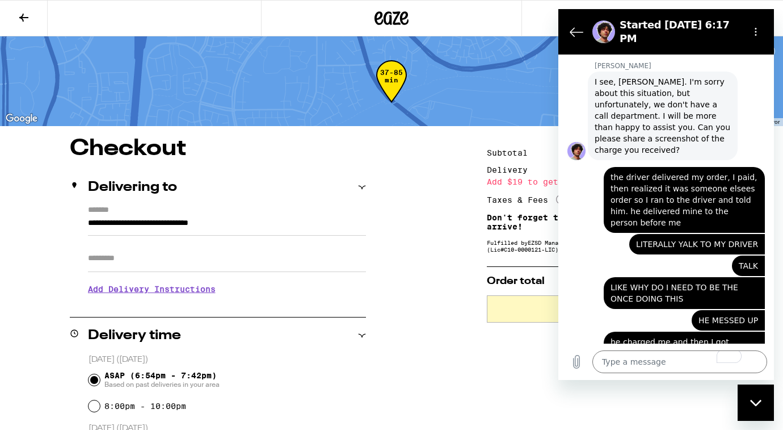
click at [323, 200] on div "Delivering to" at bounding box center [218, 187] width 296 height 36
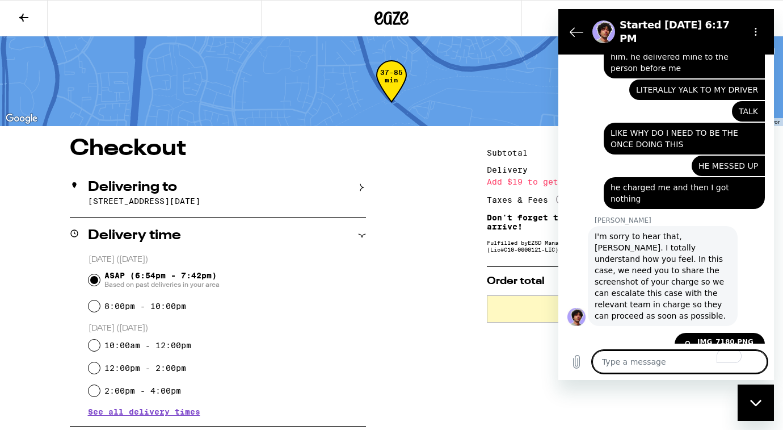
scroll to position [1284, 0]
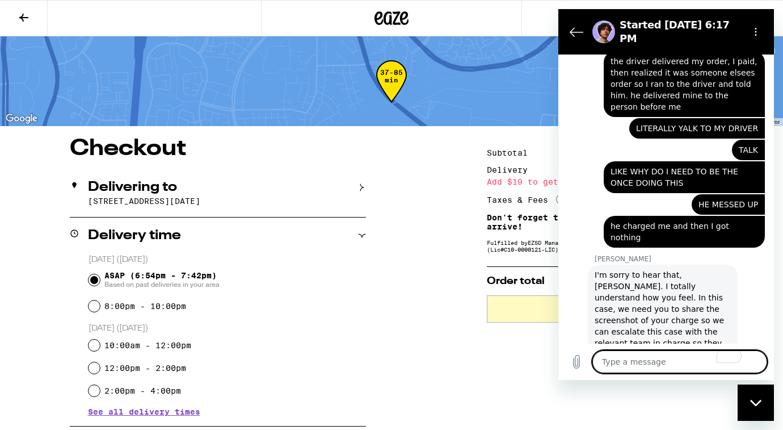
click at [637, 356] on textarea "To enrich screen reader interactions, please activate Accessibility in Grammarl…" at bounding box center [680, 361] width 175 height 23
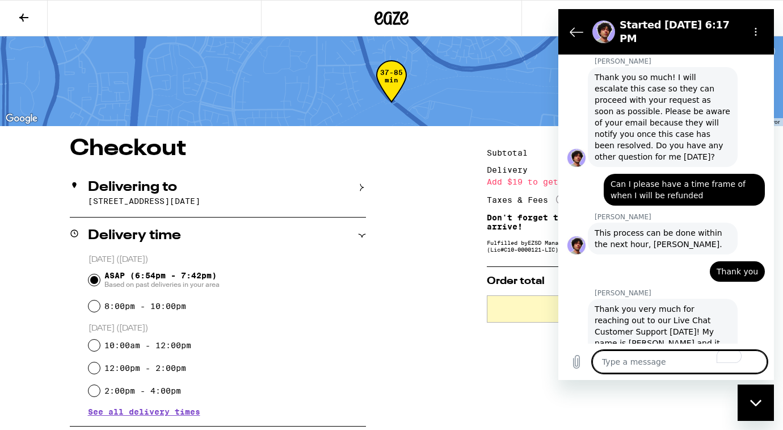
scroll to position [1667, 0]
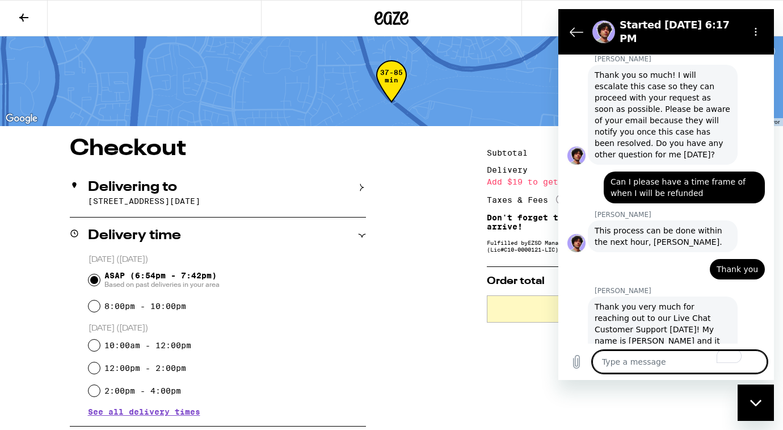
click at [649, 365] on textarea "To enrich screen reader interactions, please activate Accessibility in Grammarl…" at bounding box center [680, 361] width 175 height 23
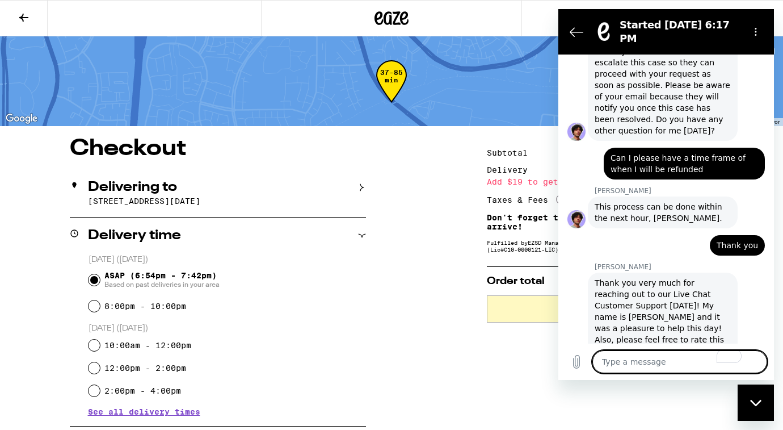
scroll to position [1686, 0]
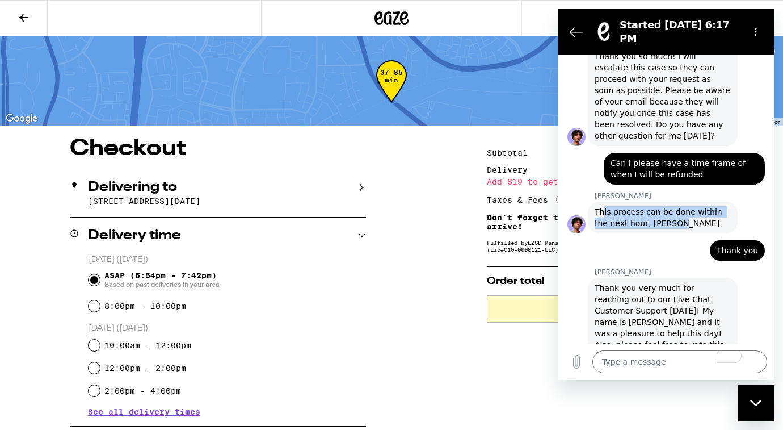
drag, startPoint x: 602, startPoint y: 150, endPoint x: 695, endPoint y: 159, distance: 93.5
click at [696, 206] on span "This process can be done within the next hour, Isabel." at bounding box center [663, 217] width 136 height 23
click at [674, 196] on div "6:17 PM Flora Eaze AI Agent Flora Eaze AI Agent says: Hi there. How can I help?…" at bounding box center [666, 198] width 216 height 289
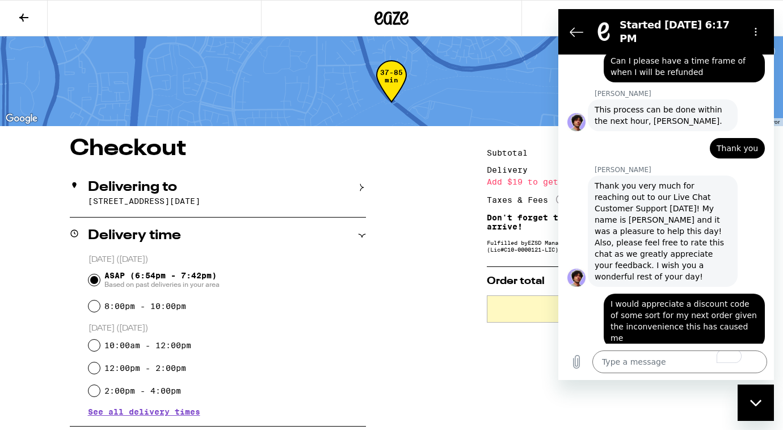
scroll to position [1789, 0]
click at [287, 226] on div "Delivery time" at bounding box center [218, 235] width 296 height 36
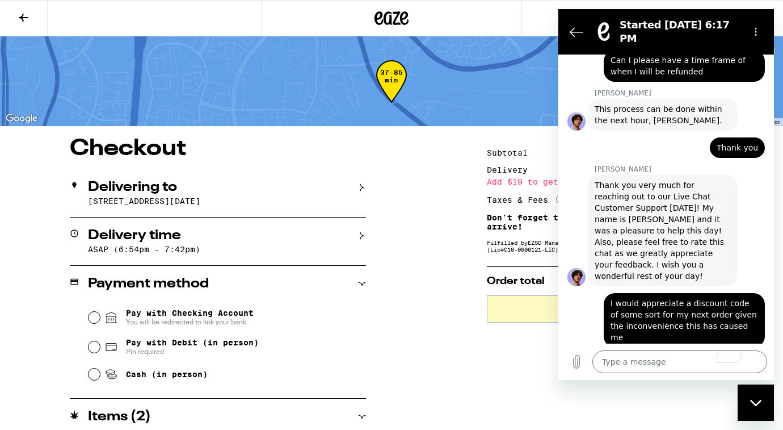
click at [358, 287] on icon at bounding box center [362, 284] width 8 height 8
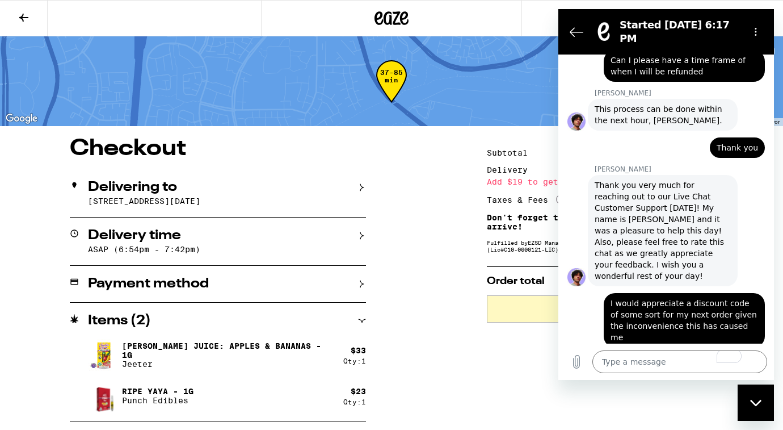
click at [362, 279] on div "Payment method" at bounding box center [218, 284] width 296 height 36
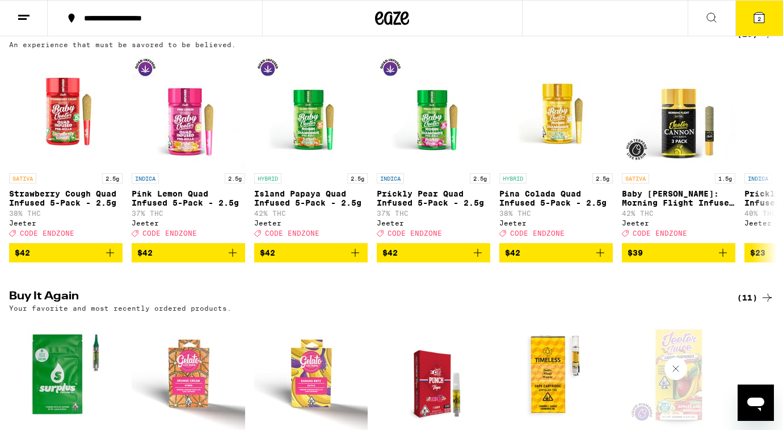
click at [23, 19] on icon at bounding box center [24, 18] width 14 height 14
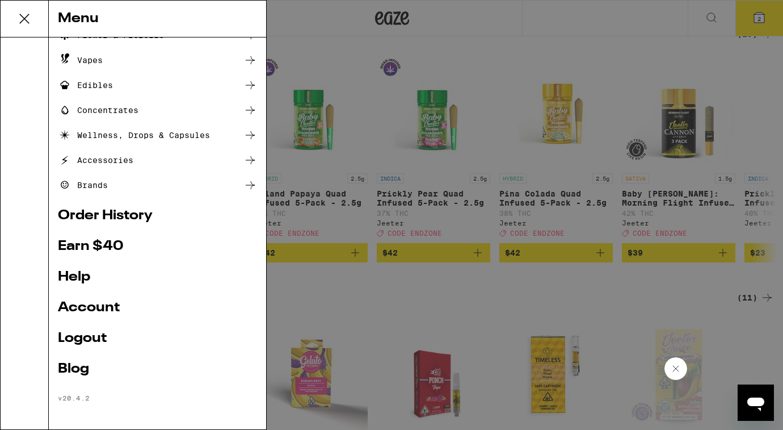
scroll to position [89, 0]
click at [81, 284] on link "Help" at bounding box center [157, 278] width 199 height 14
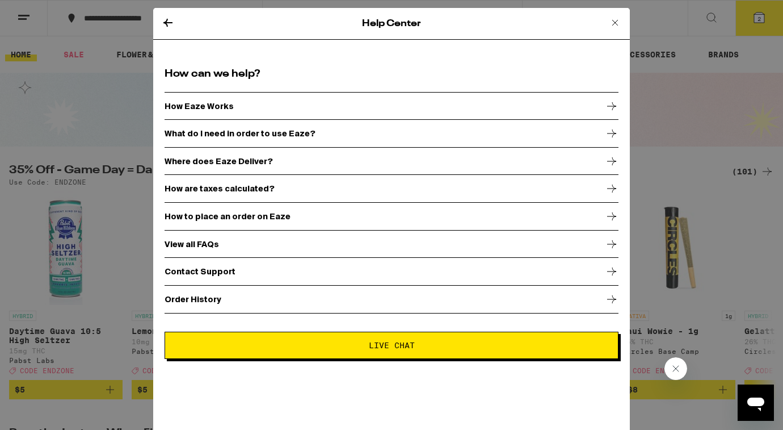
click at [224, 249] on div "View all FAQs" at bounding box center [392, 244] width 454 height 28
click at [355, 291] on div "Order History" at bounding box center [392, 299] width 454 height 28
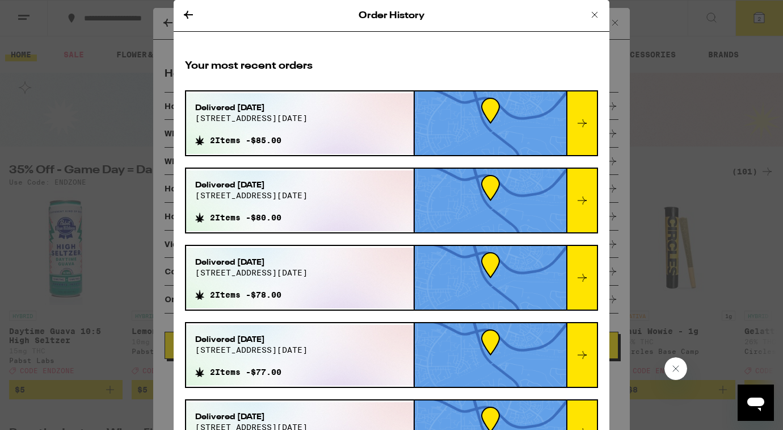
click at [596, 15] on icon at bounding box center [595, 15] width 6 height 6
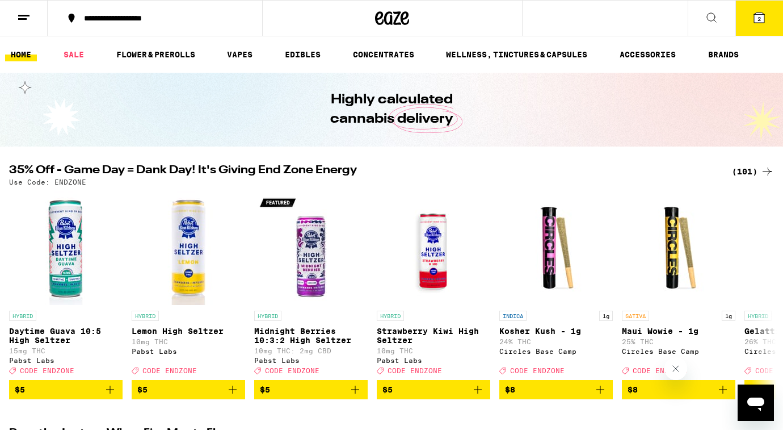
click at [765, 14] on icon at bounding box center [760, 18] width 14 height 14
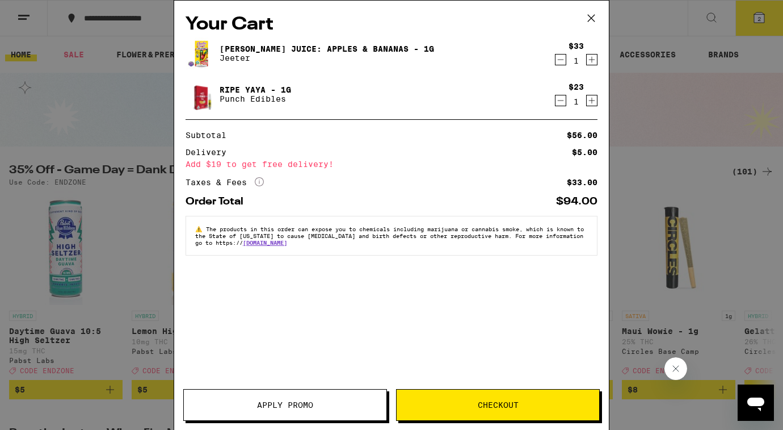
click at [590, 22] on icon at bounding box center [591, 18] width 17 height 17
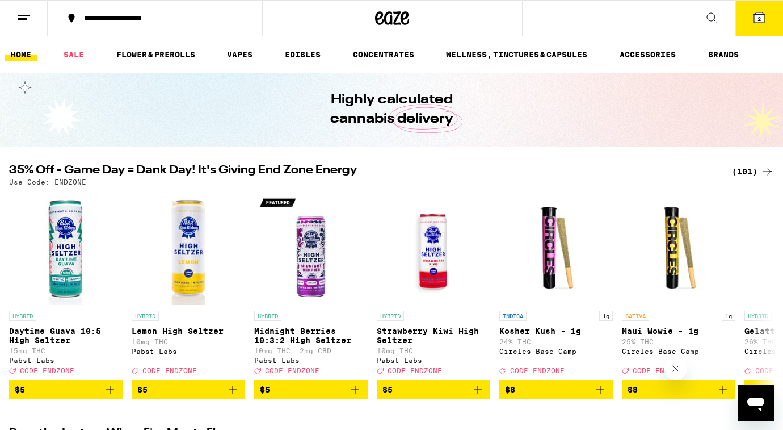
click at [30, 23] on icon at bounding box center [24, 18] width 14 height 14
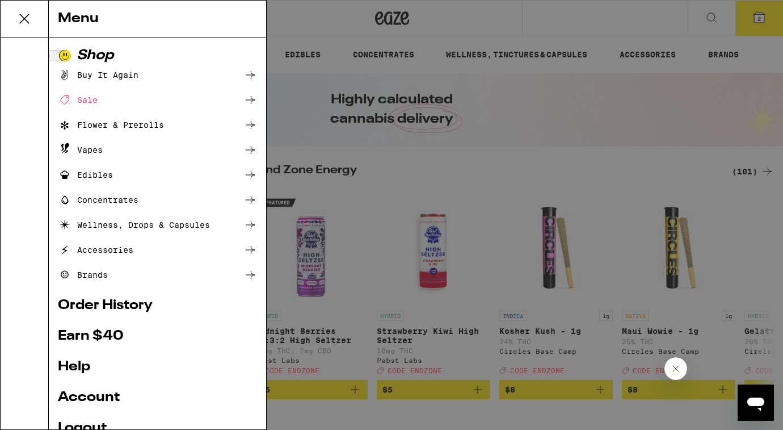
click at [531, 114] on div "Menu Shop Buy It Again Sale Flower & Prerolls Vapes Edibles Concentrates Wellne…" at bounding box center [391, 215] width 783 height 430
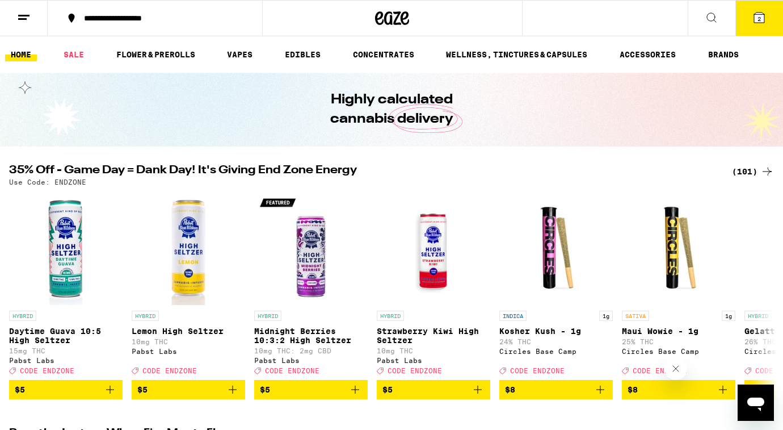
click at [745, 16] on button "2" at bounding box center [760, 18] width 48 height 35
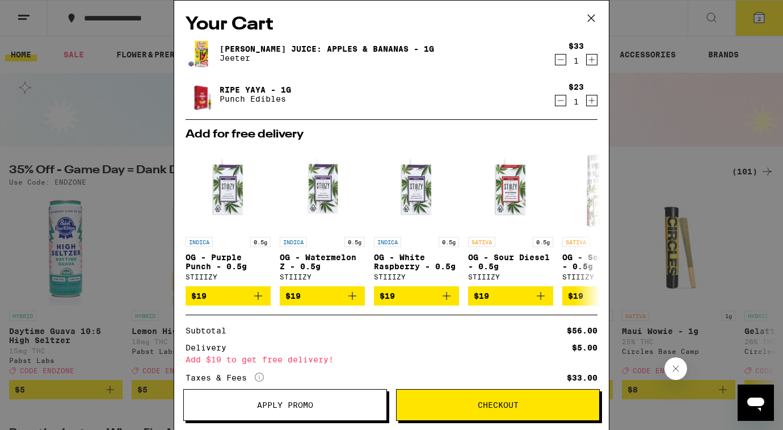
click at [589, 19] on icon at bounding box center [591, 18] width 17 height 17
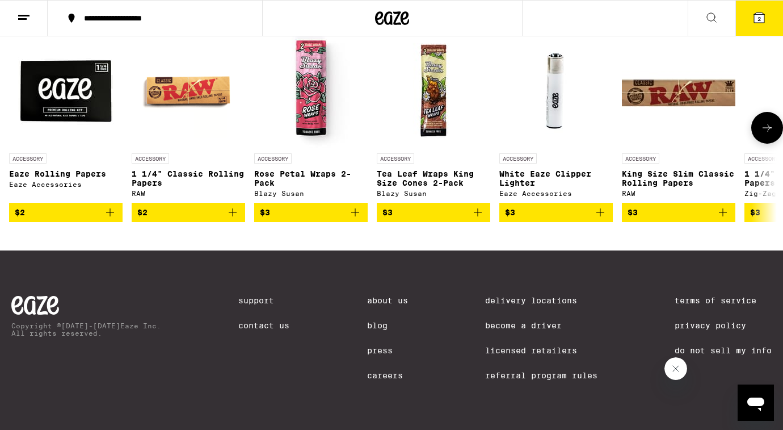
scroll to position [4796, 0]
click at [251, 297] on link "Support" at bounding box center [263, 300] width 51 height 9
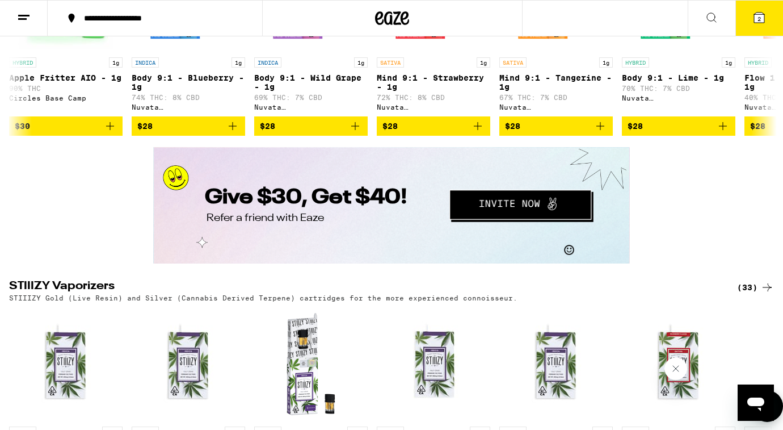
scroll to position [1715, 0]
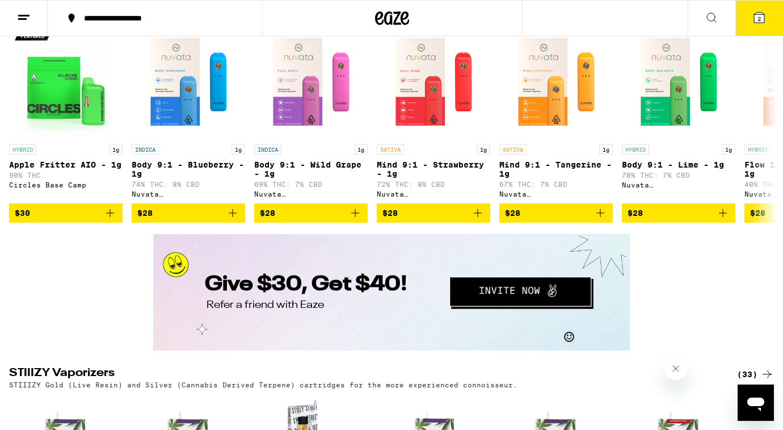
click at [384, 18] on icon at bounding box center [392, 18] width 34 height 20
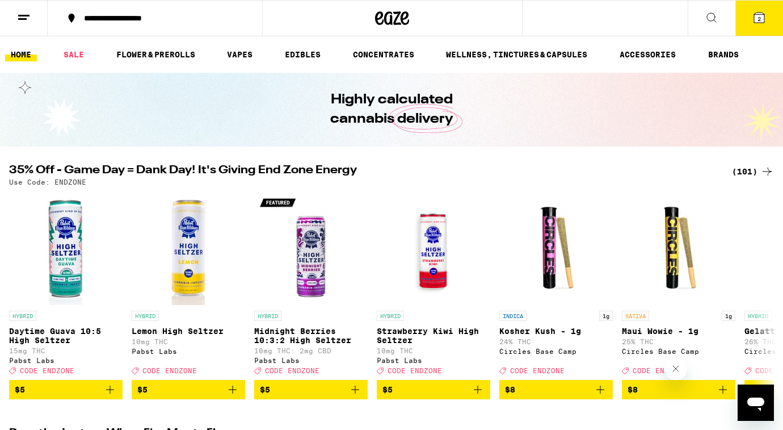
click at [35, 10] on button at bounding box center [24, 19] width 48 height 36
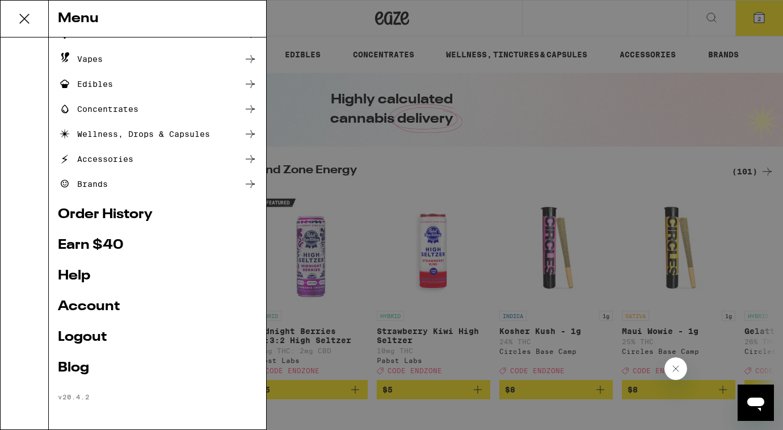
scroll to position [91, 0]
click at [83, 309] on link "Account" at bounding box center [157, 307] width 199 height 14
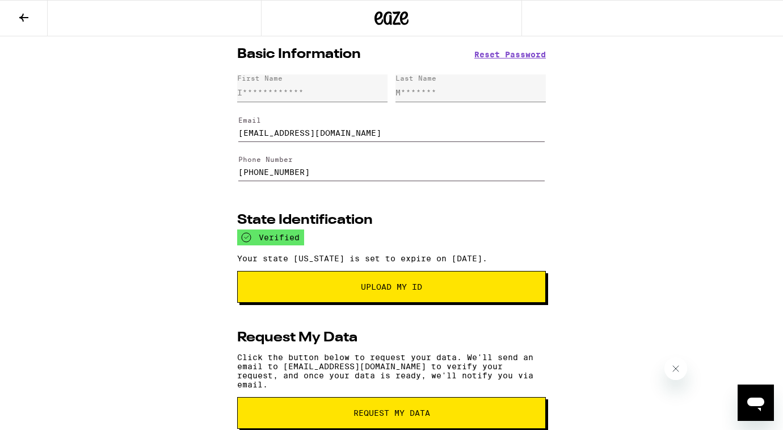
scroll to position [171, 0]
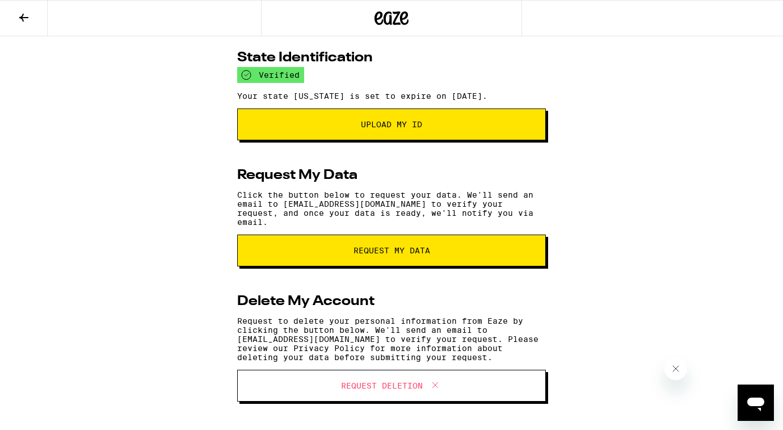
click at [14, 15] on button at bounding box center [24, 19] width 48 height 36
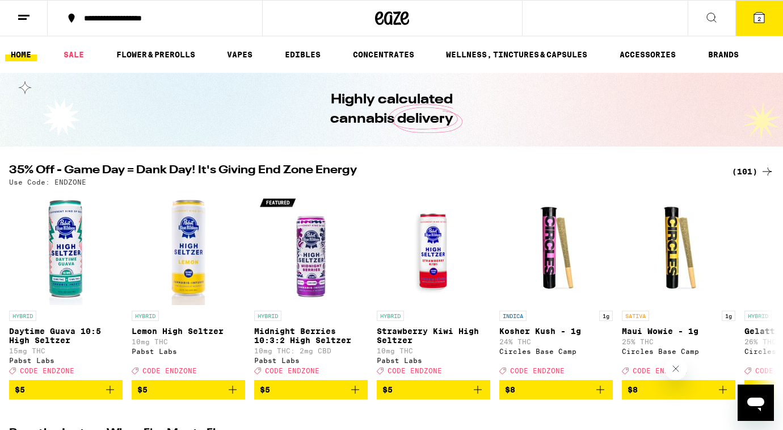
click at [18, 25] on button at bounding box center [24, 19] width 48 height 36
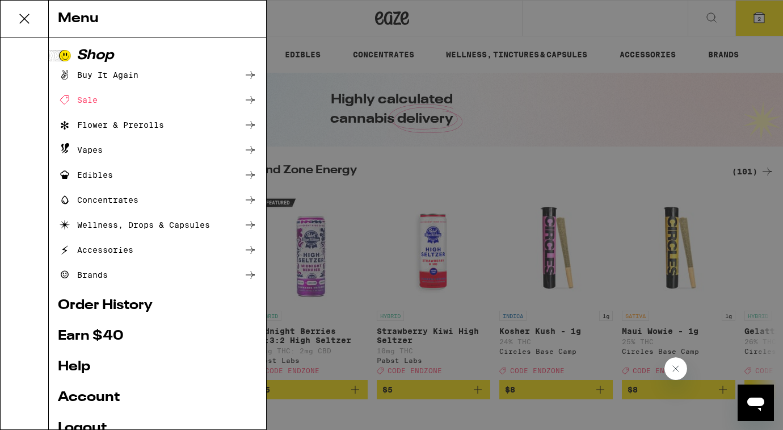
scroll to position [92, 0]
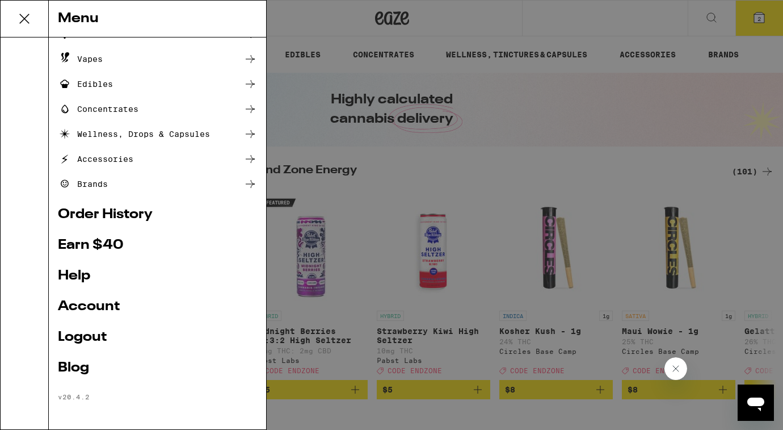
click at [127, 209] on link "Order History" at bounding box center [157, 215] width 199 height 14
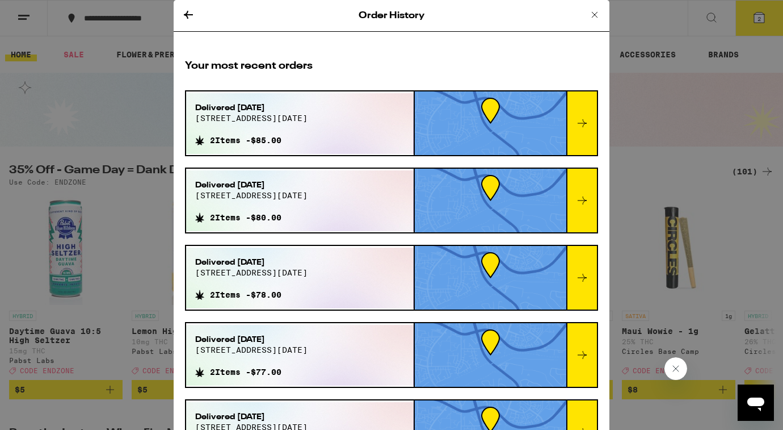
click at [186, 13] on icon at bounding box center [188, 15] width 9 height 8
